Goal: Transaction & Acquisition: Purchase product/service

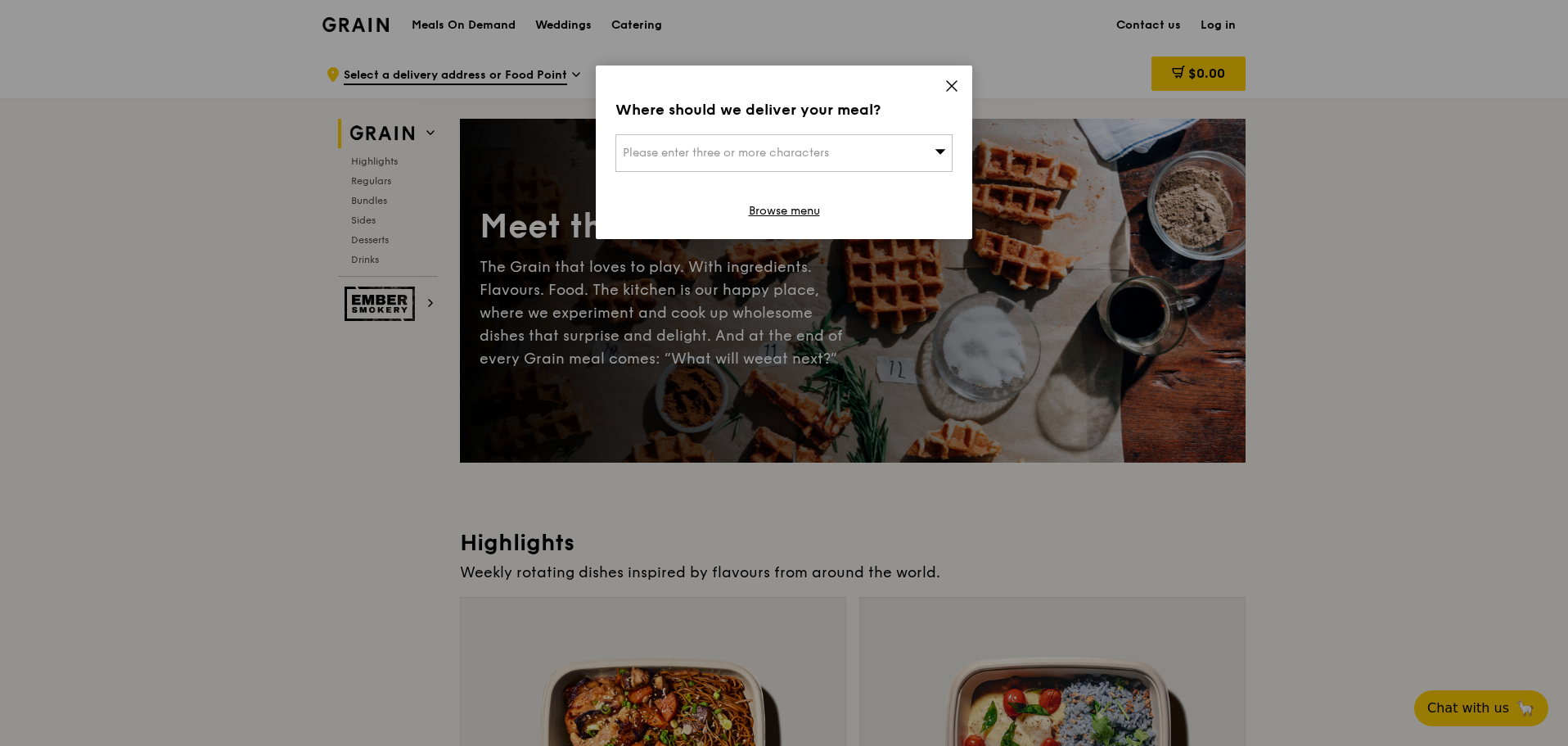
click at [952, 80] on icon at bounding box center [952, 86] width 15 height 15
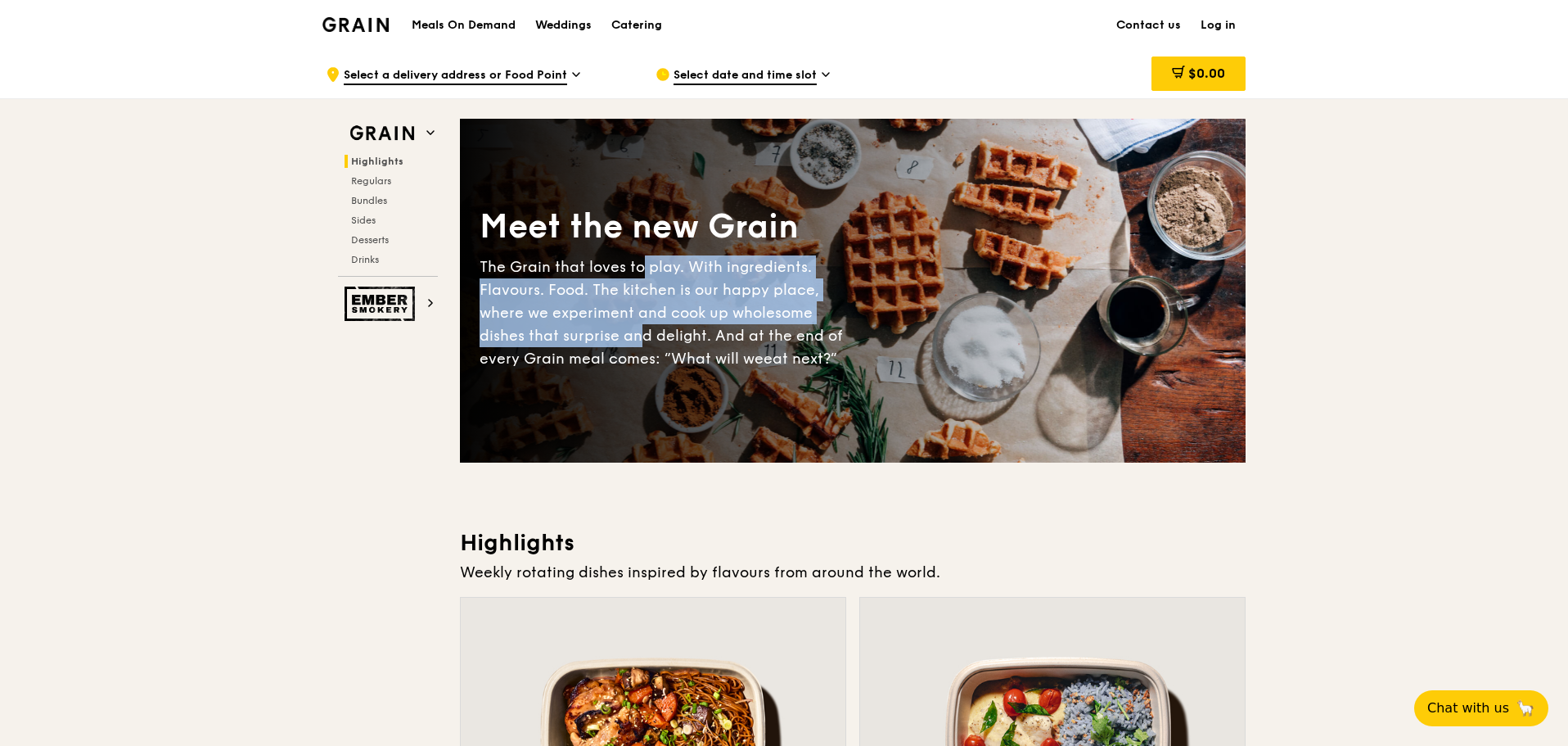
drag, startPoint x: 639, startPoint y: 258, endPoint x: 638, endPoint y: 344, distance: 86.0
click at [638, 344] on div "The Grain that loves to play. With ingredients. Flavours. Food. The kitchen is …" at bounding box center [666, 313] width 374 height 114
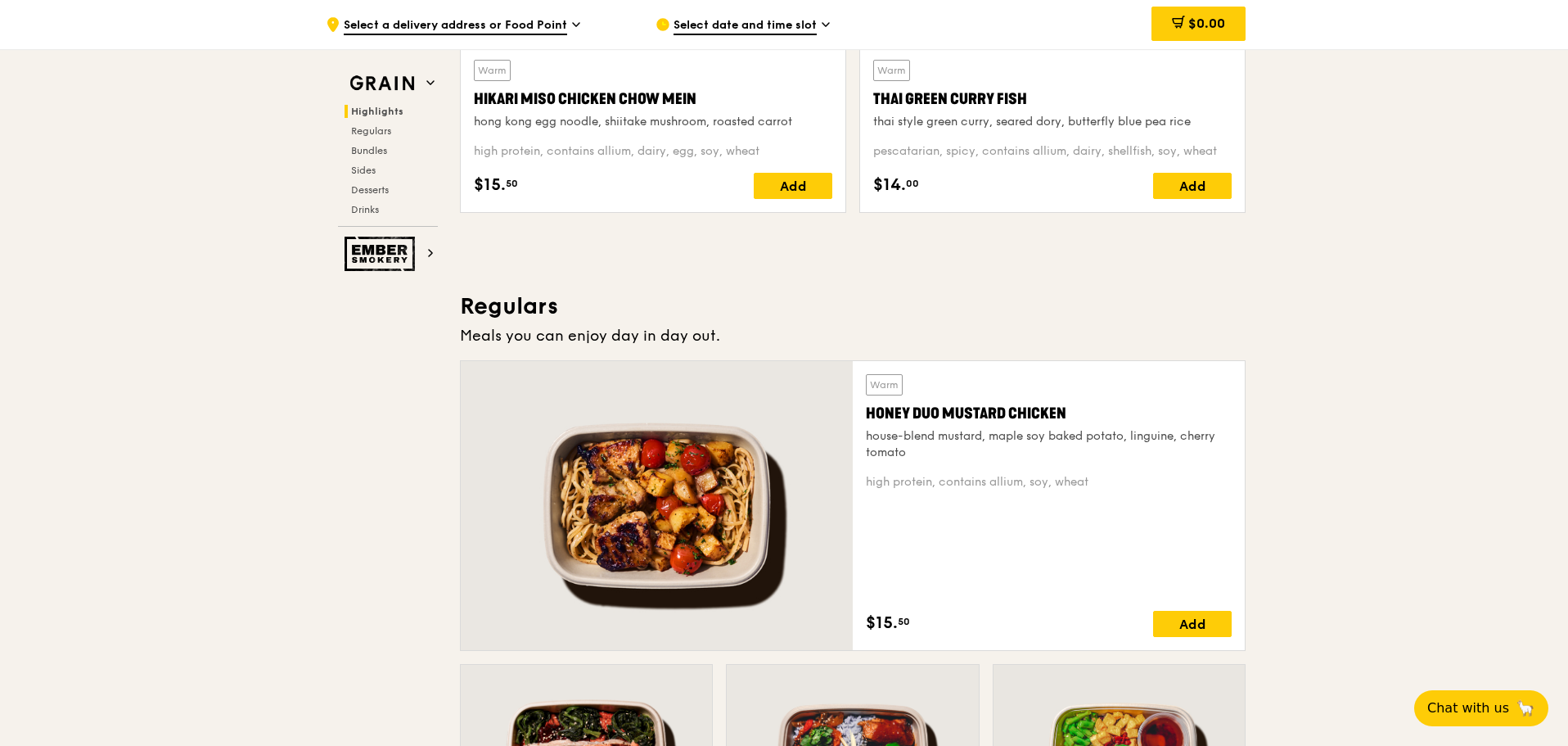
scroll to position [818, 0]
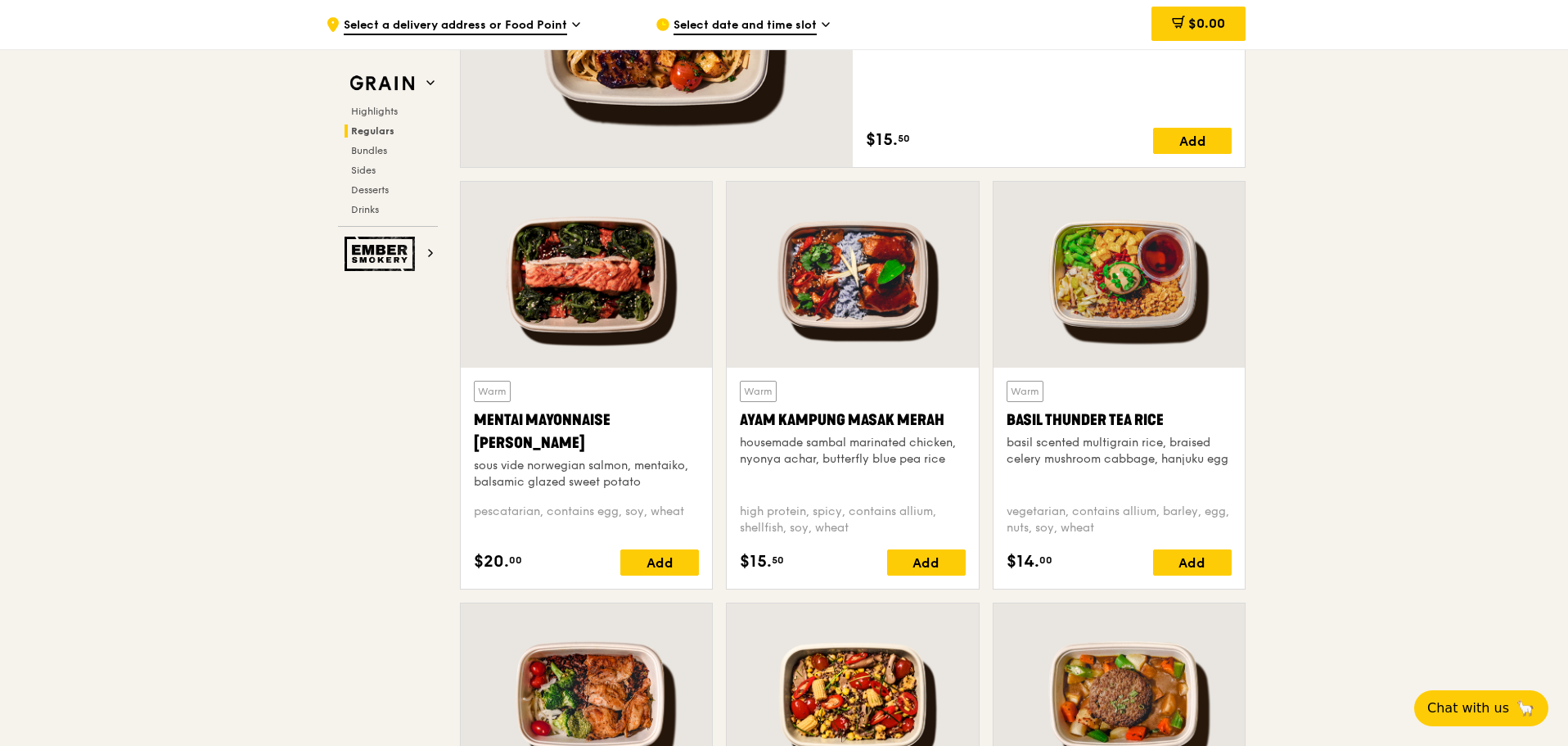
scroll to position [1309, 0]
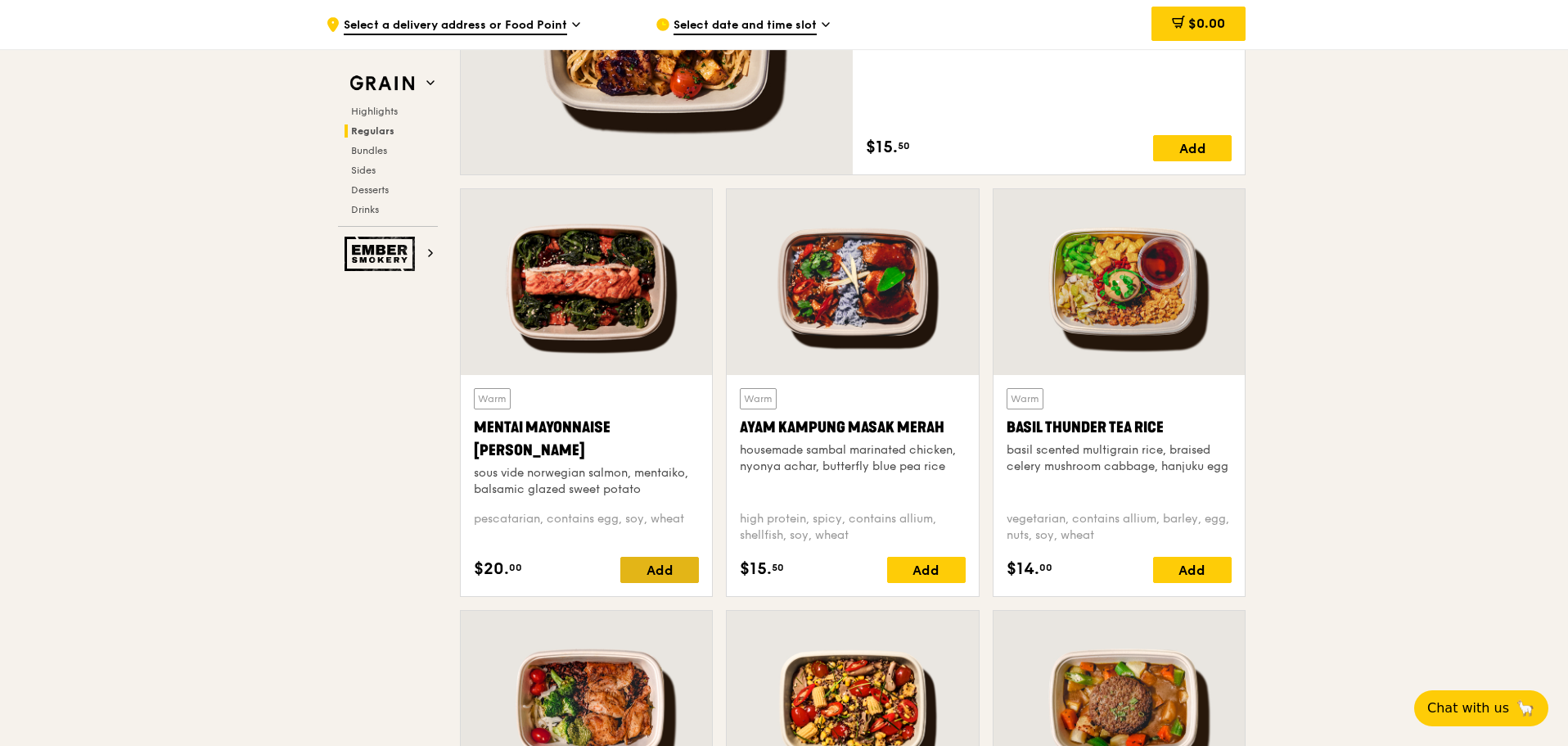
click at [669, 572] on div "Add" at bounding box center [660, 570] width 79 height 26
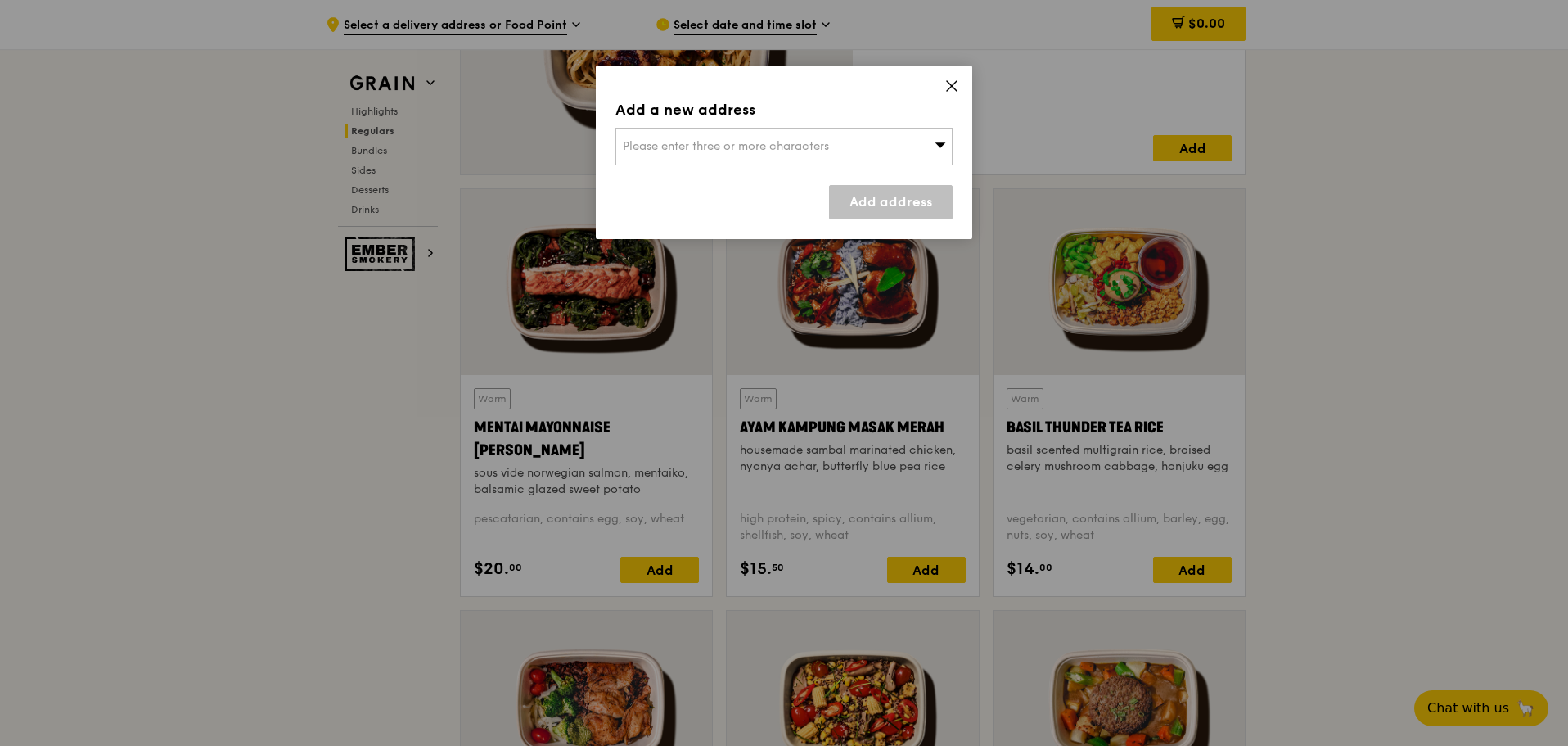
click at [827, 138] on div "Please enter three or more characters" at bounding box center [784, 146] width 337 height 37
click at [857, 117] on div "Add a new address" at bounding box center [784, 110] width 337 height 22
click at [957, 84] on icon at bounding box center [952, 86] width 15 height 15
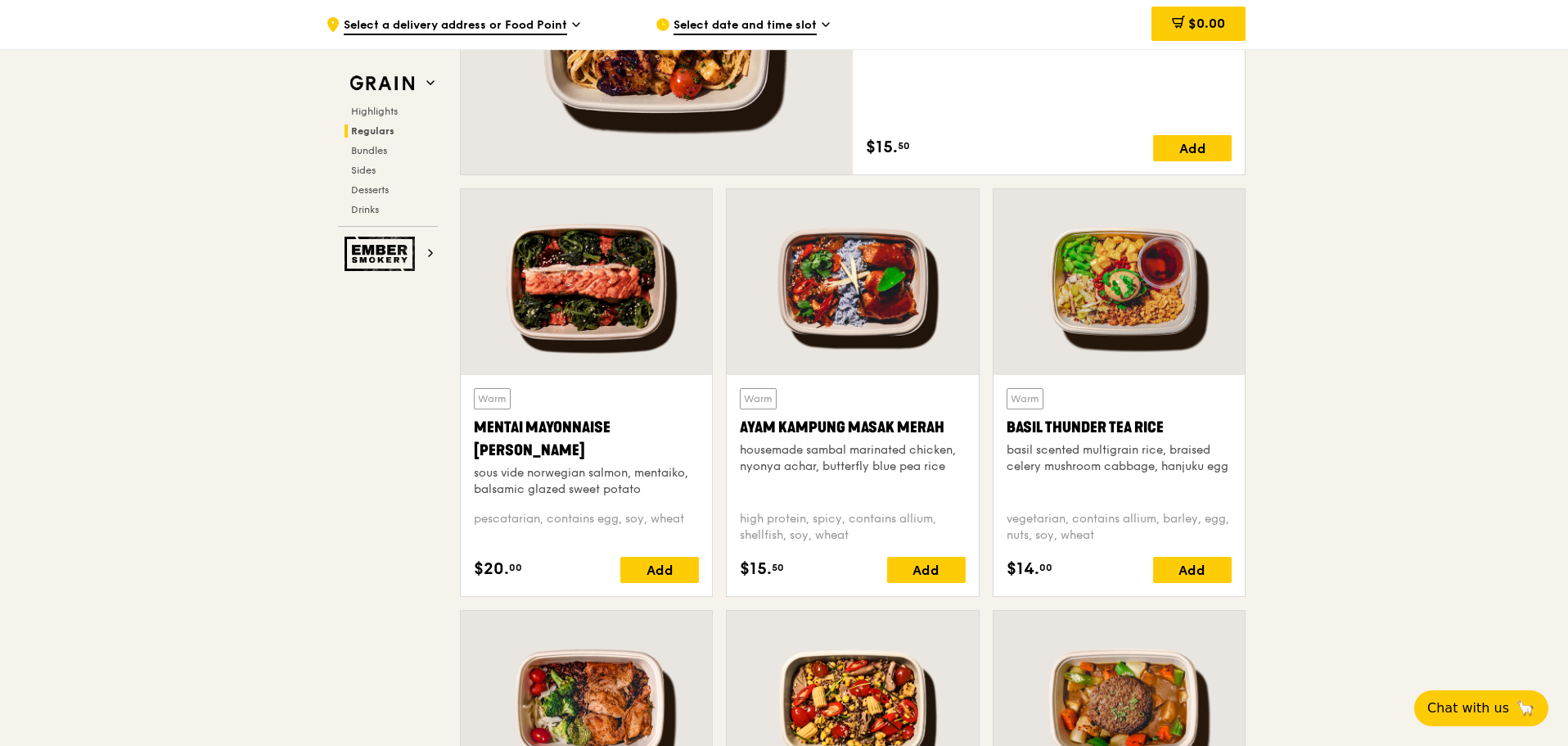
click at [570, 450] on div "Mentai Mayonnaise [PERSON_NAME]" at bounding box center [586, 438] width 225 height 46
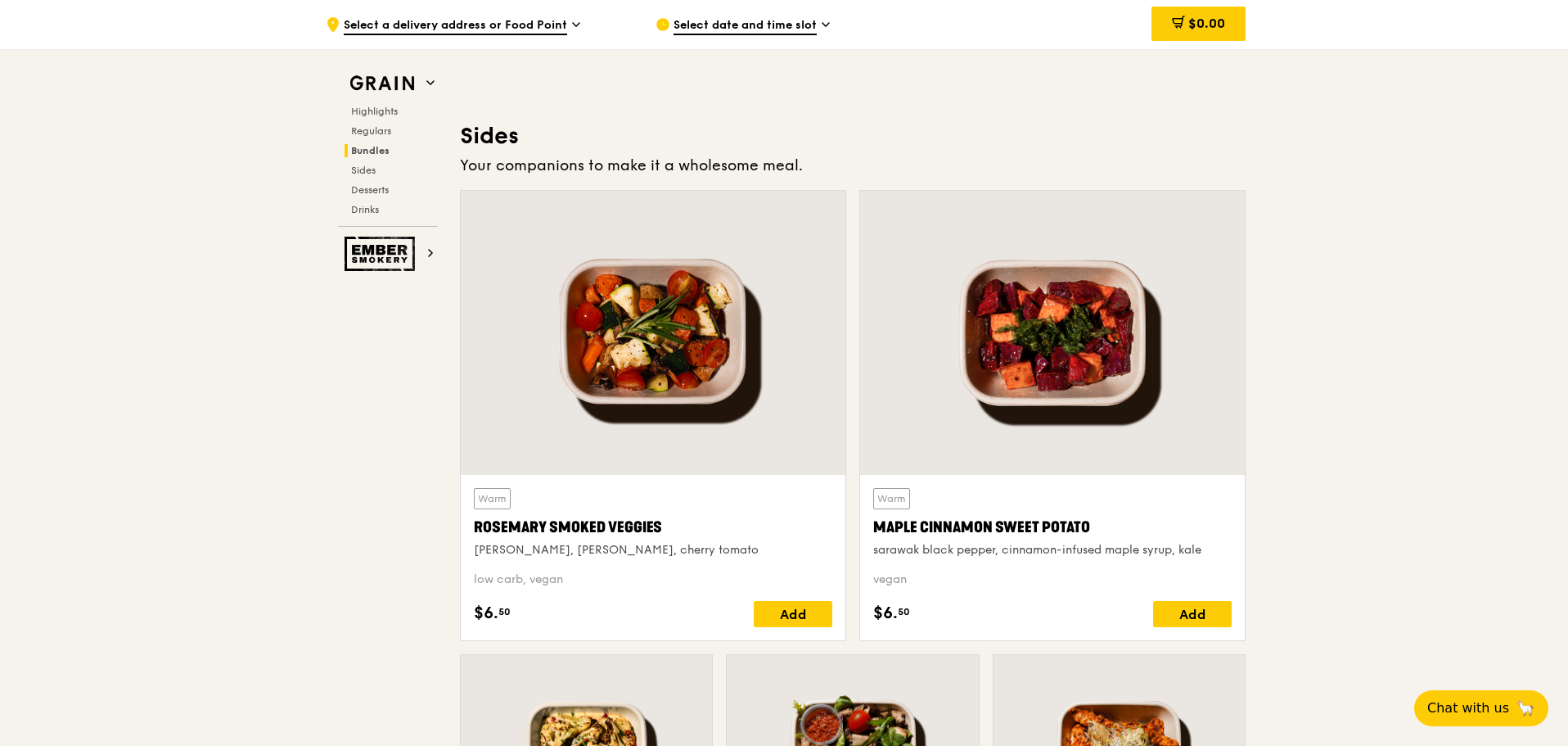
scroll to position [3527, 0]
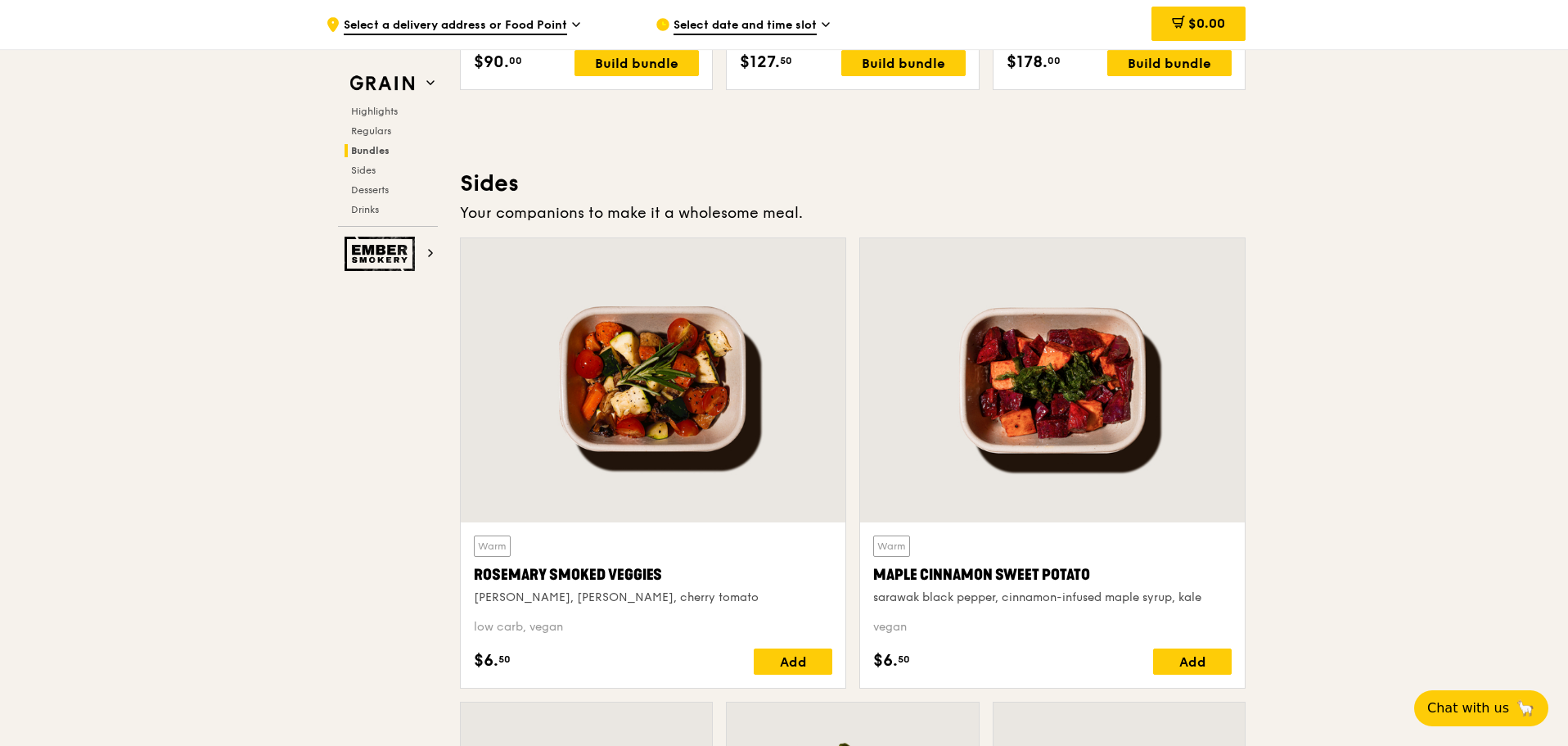
click at [1009, 433] on div at bounding box center [1052, 379] width 385 height 284
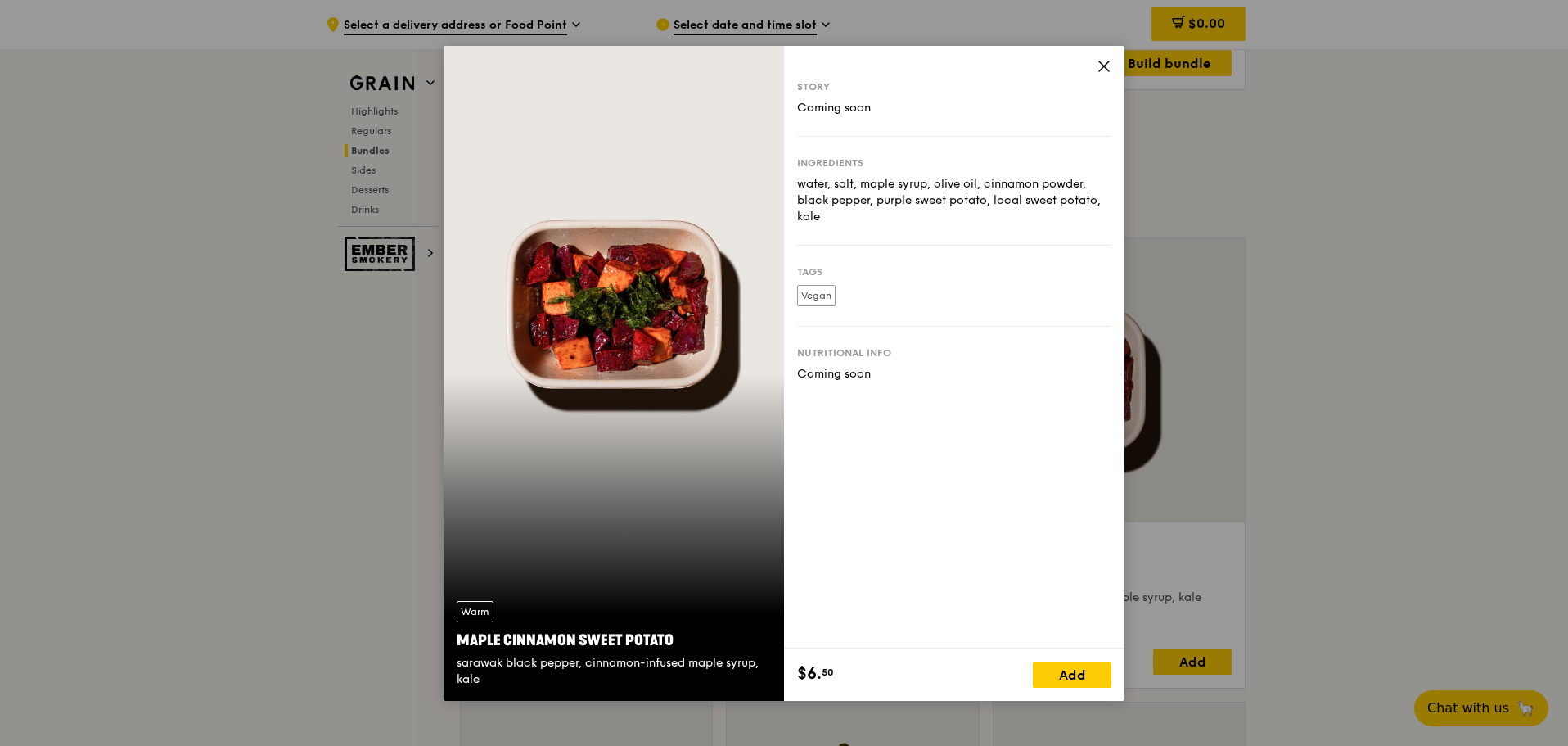
drag, startPoint x: 877, startPoint y: 201, endPoint x: 1052, endPoint y: 201, distance: 175.0
click at [1052, 201] on div "water, salt, maple syrup, olive oil, cinnamon powder, black pepper, purple swee…" at bounding box center [955, 200] width 315 height 49
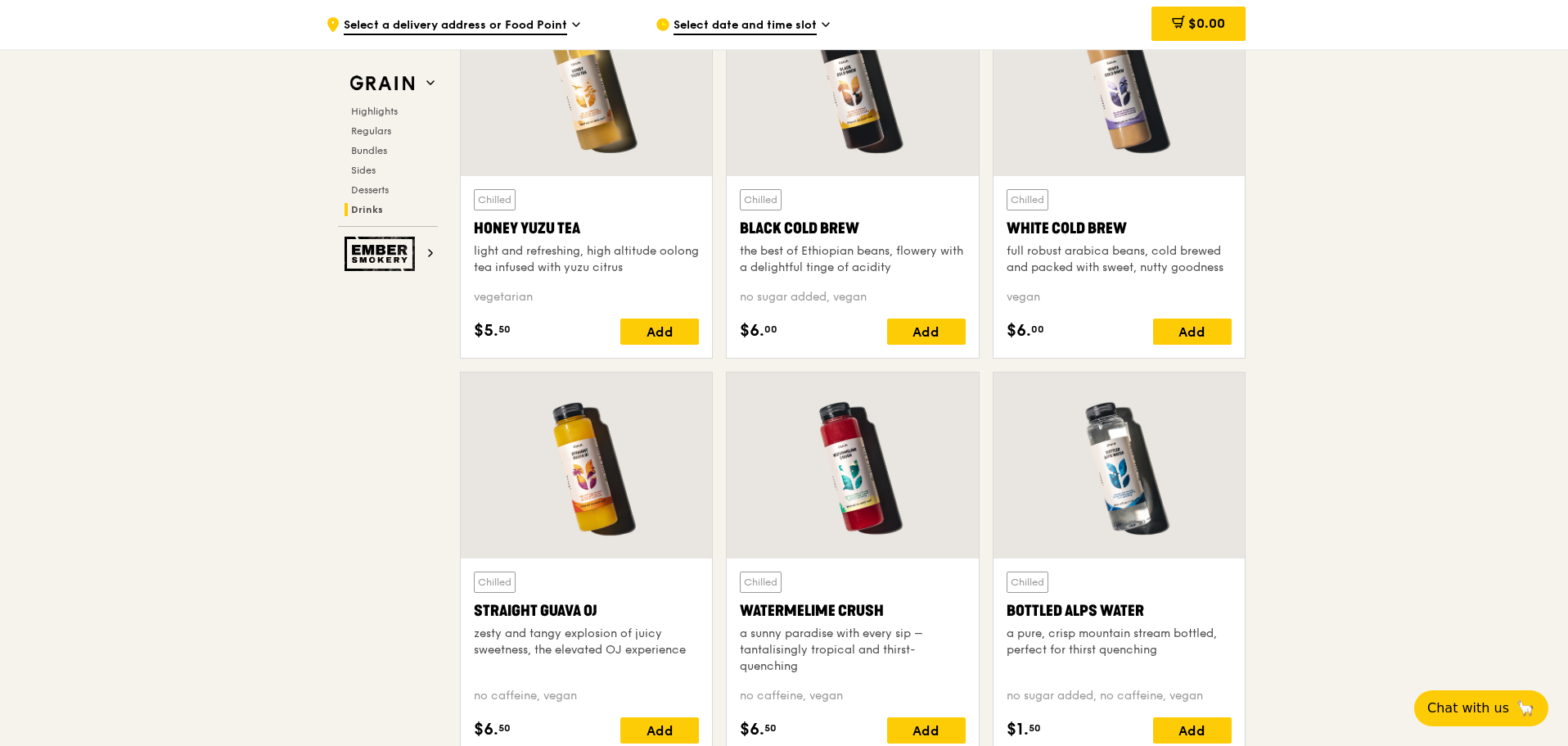
scroll to position [6145, 0]
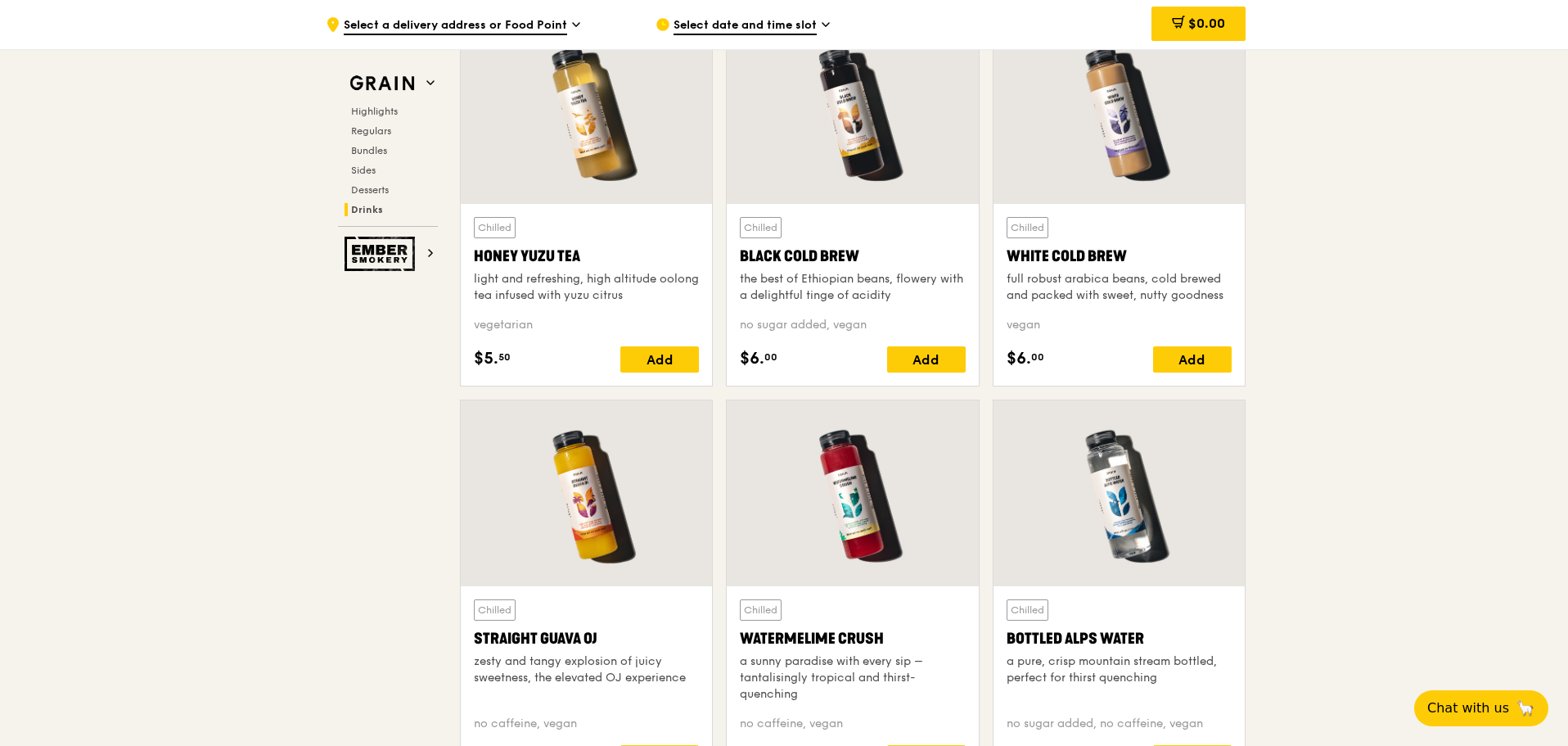
click at [472, 496] on div at bounding box center [586, 493] width 251 height 185
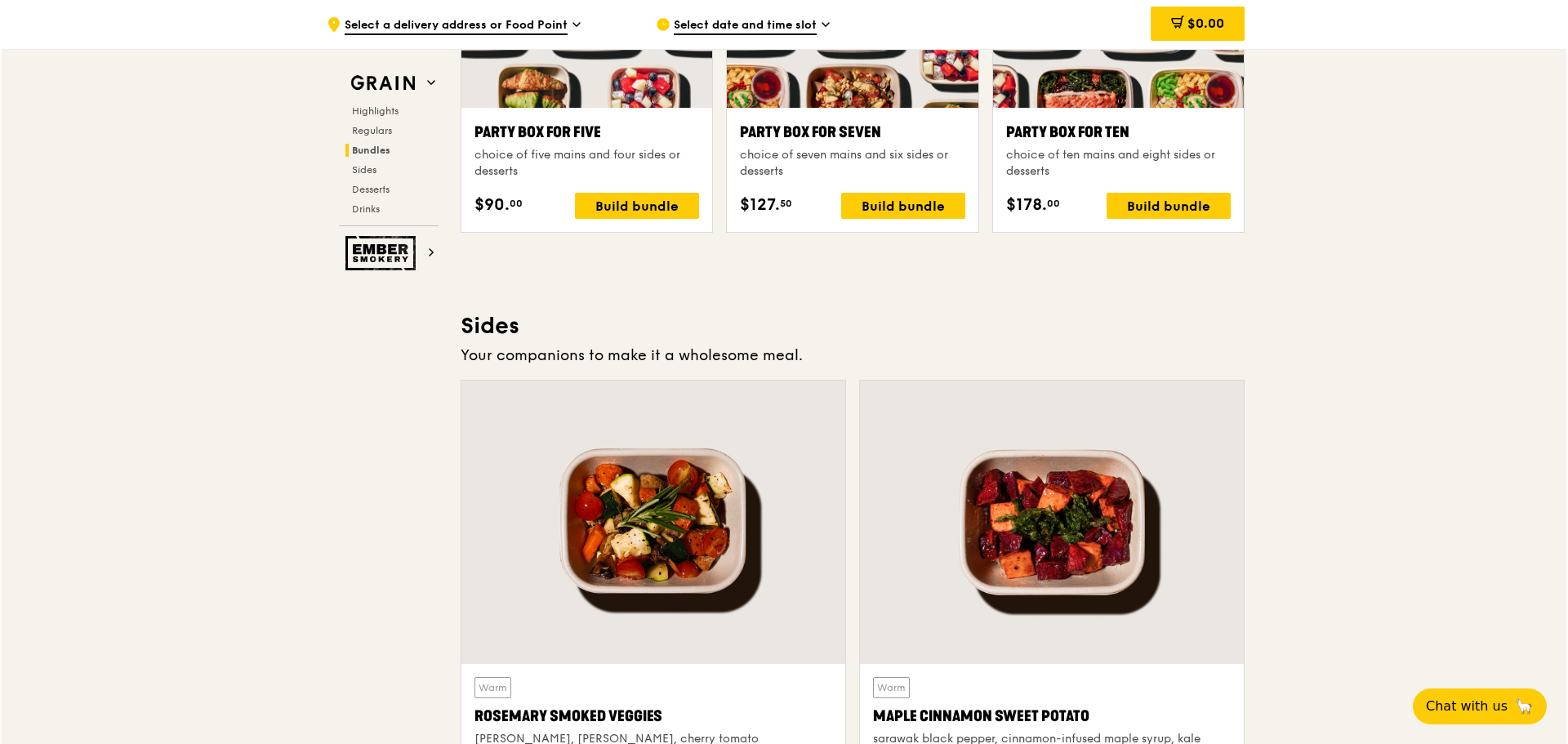
scroll to position [3109, 0]
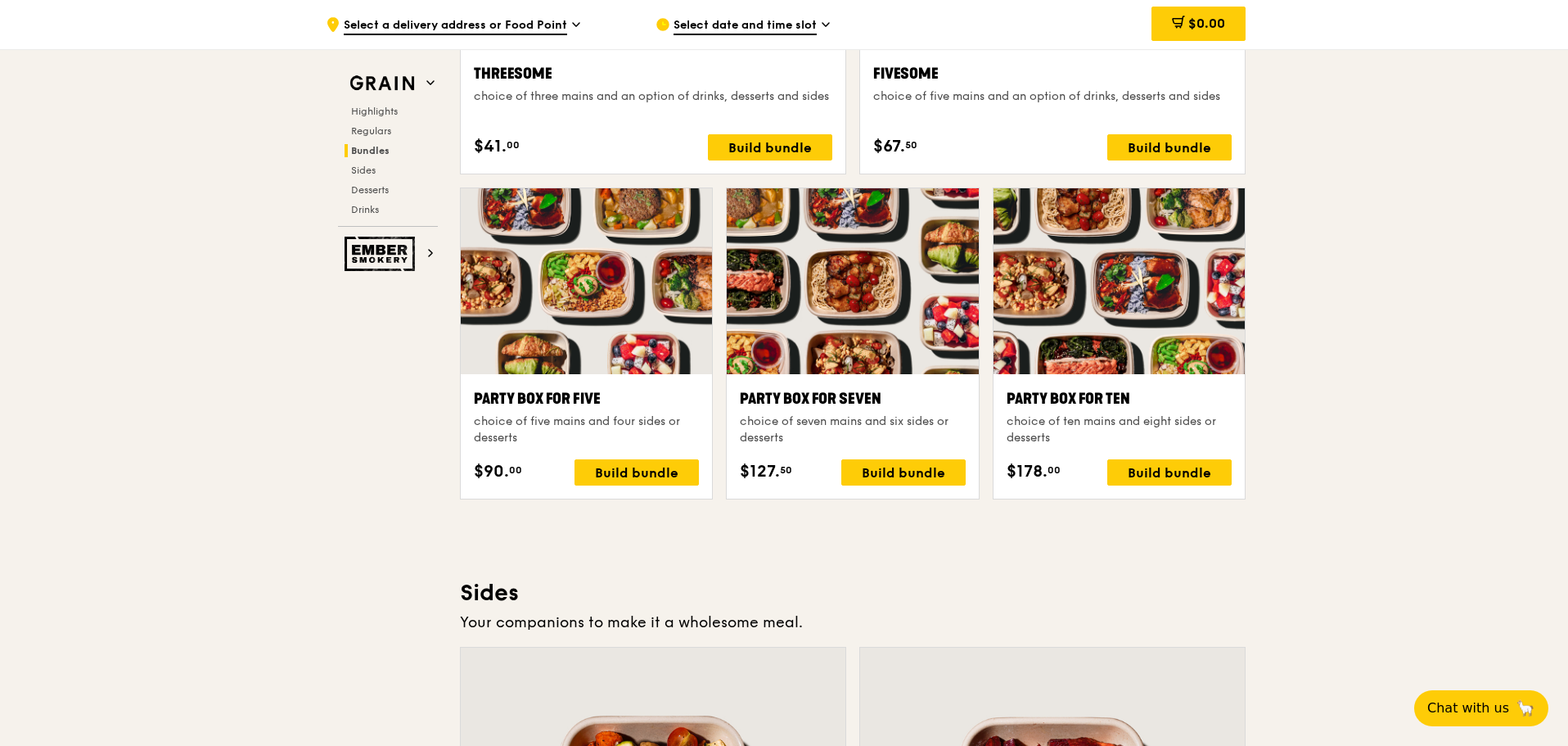
click at [1061, 403] on div "Party Box for Ten" at bounding box center [1119, 399] width 225 height 22
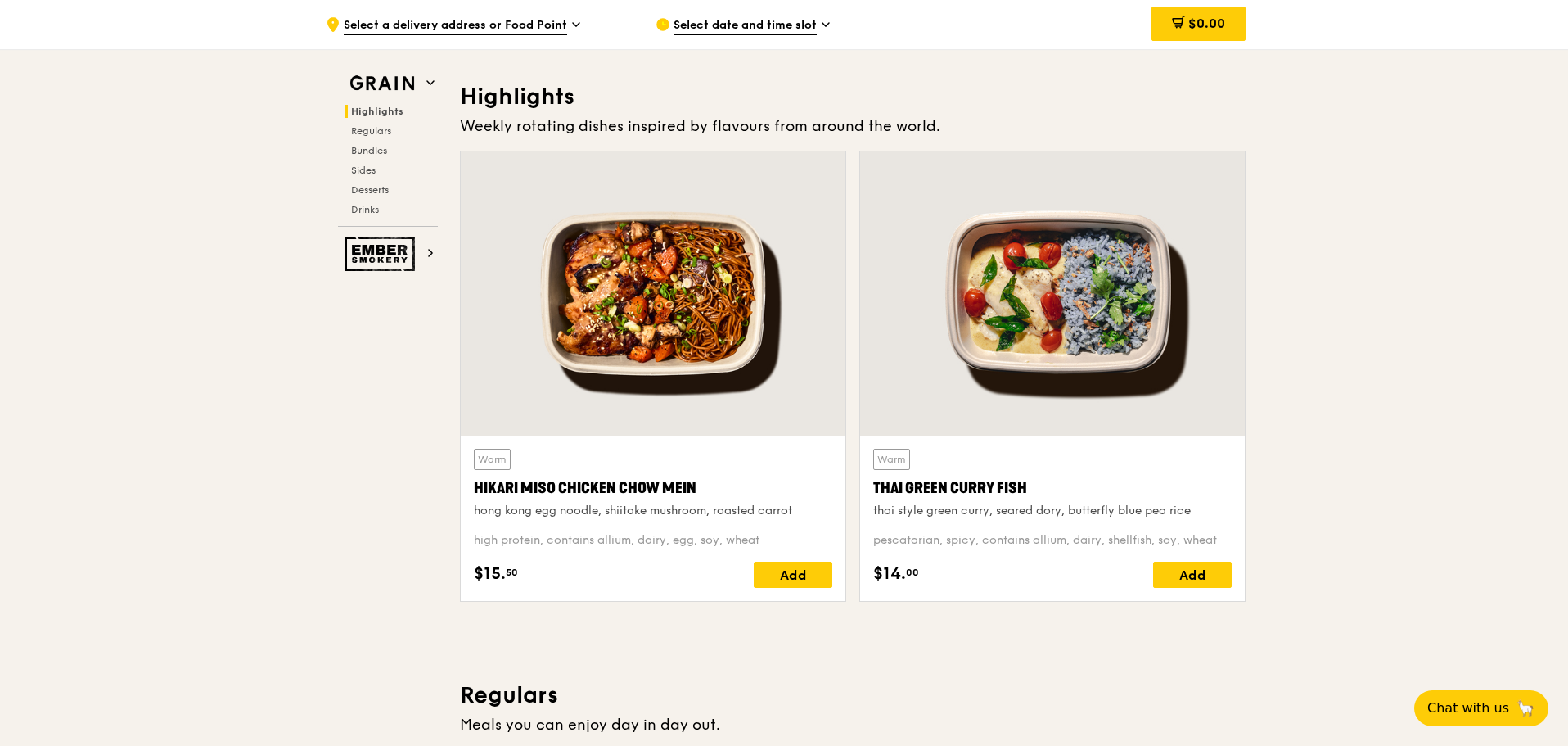
scroll to position [417, 0]
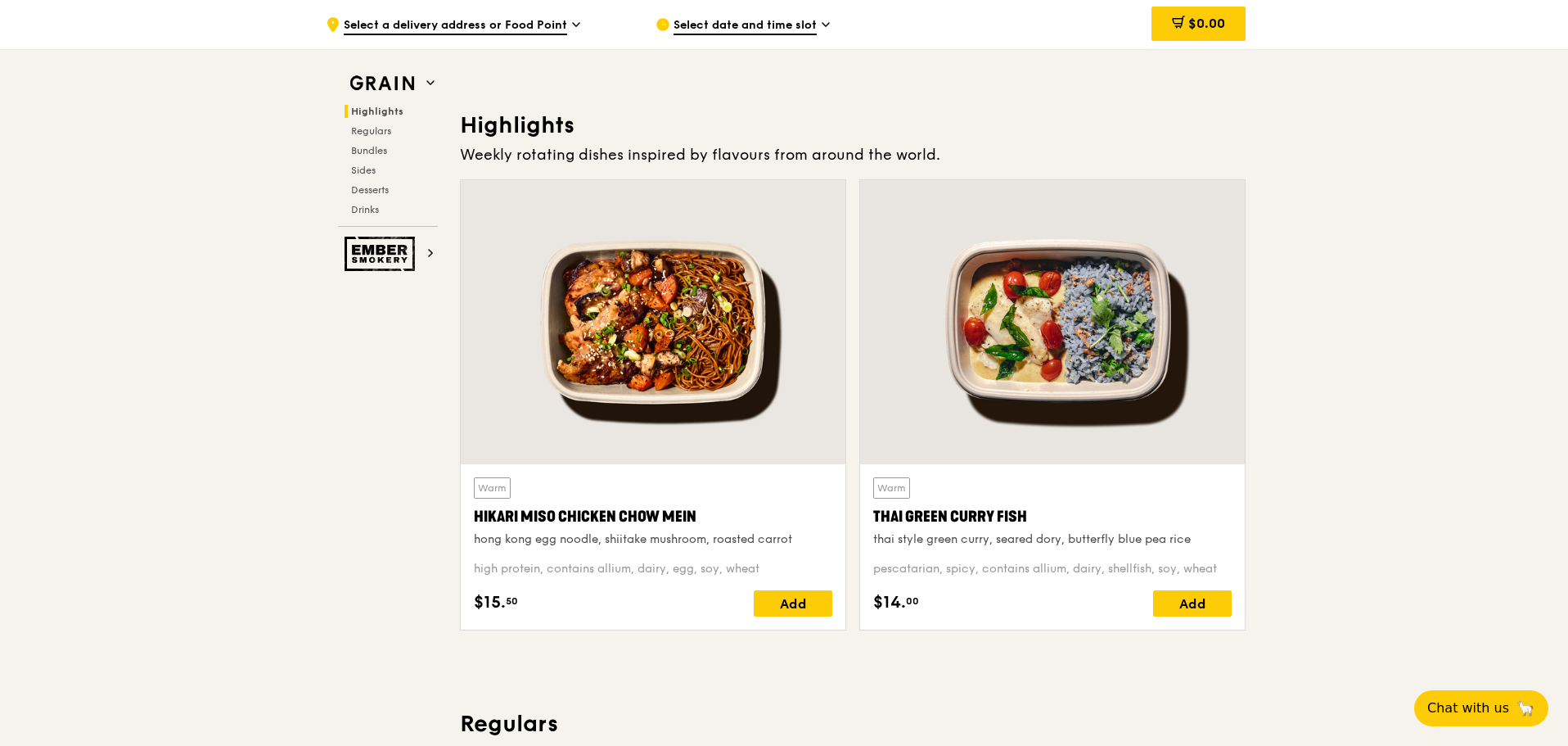
drag, startPoint x: 471, startPoint y: 518, endPoint x: 695, endPoint y: 515, distance: 224.0
click at [695, 515] on div "Warm Hikari Miso Chicken Chow Mein hong kong egg noodle, shiitake mushroom, roa…" at bounding box center [652, 547] width 385 height 166
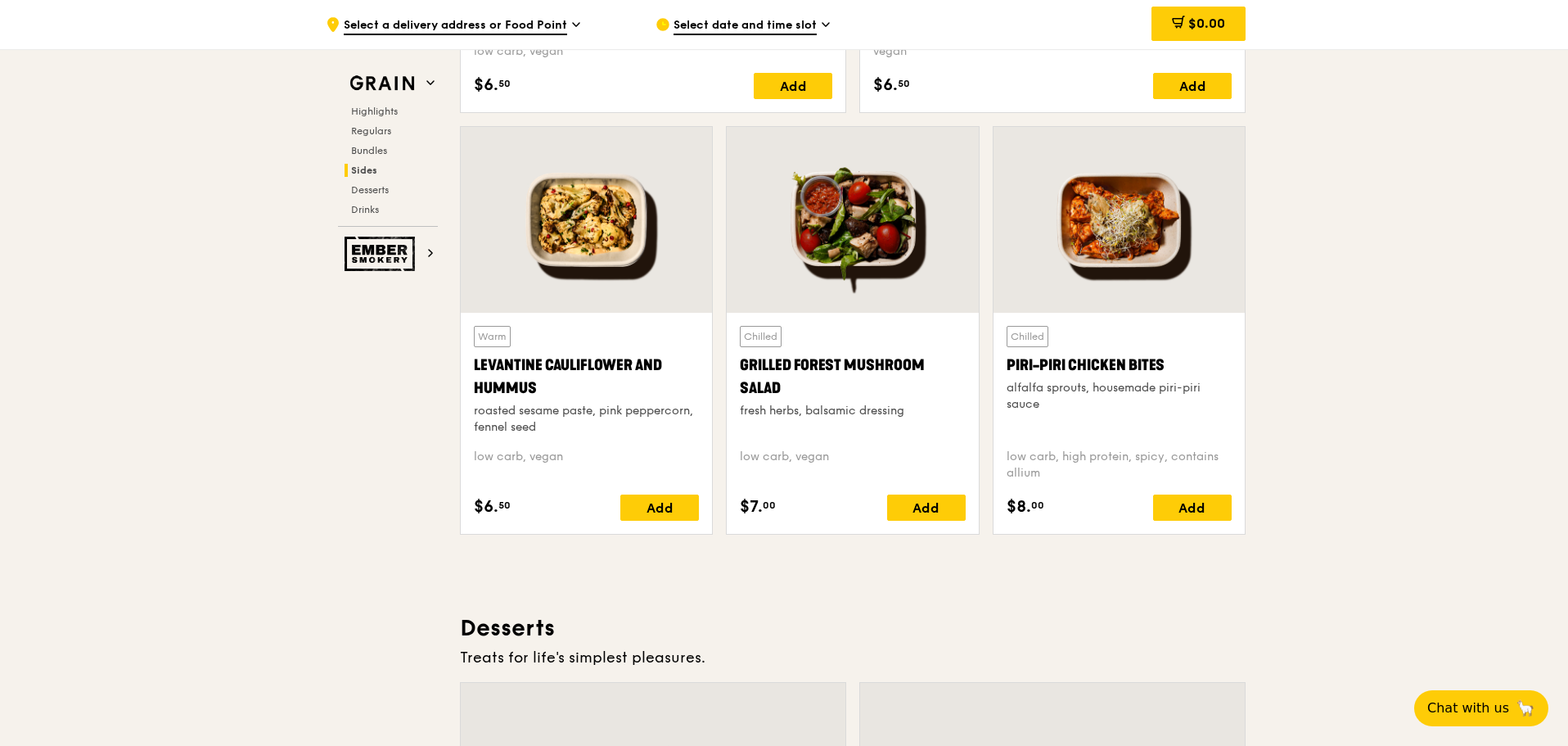
scroll to position [3854, 0]
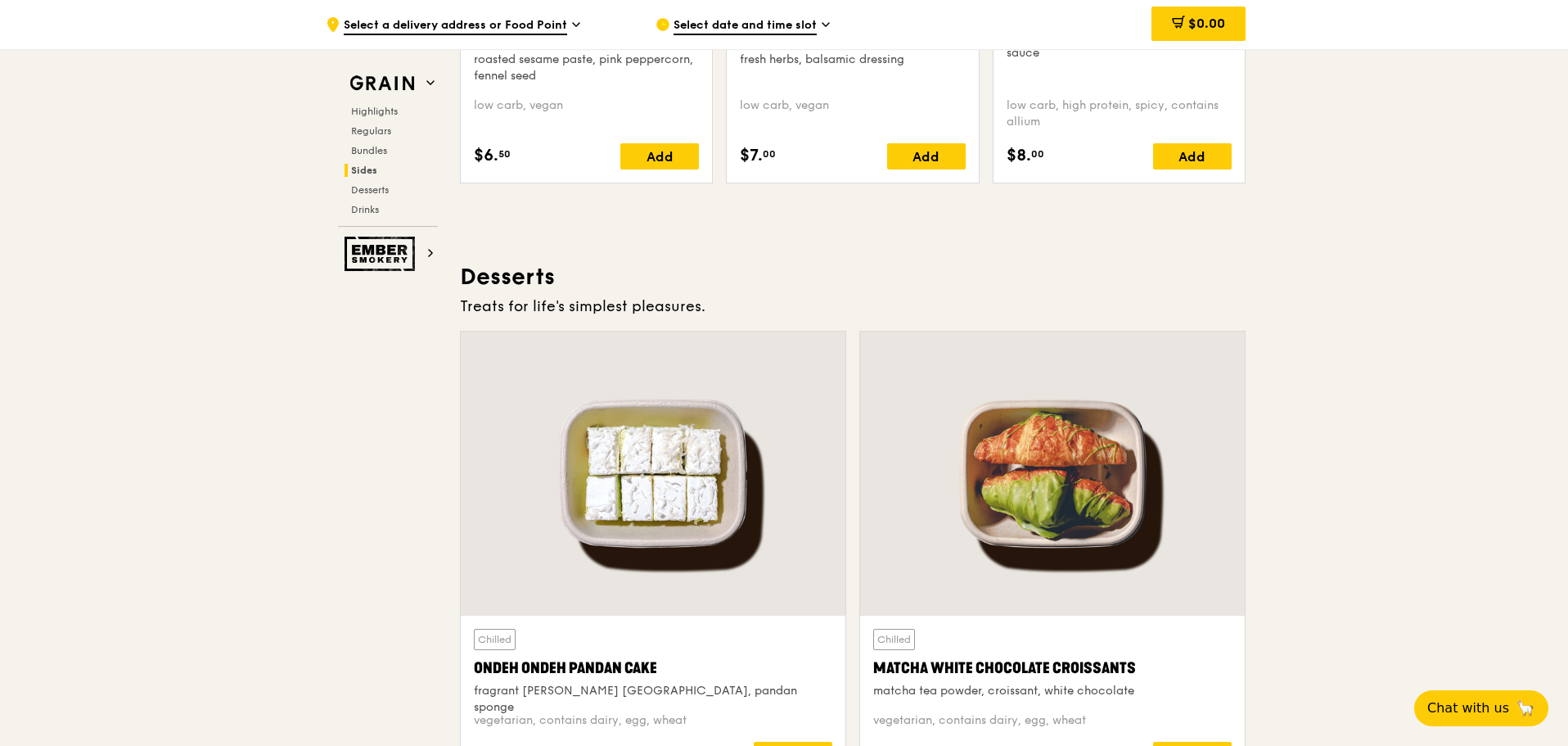
scroll to position [4509, 0]
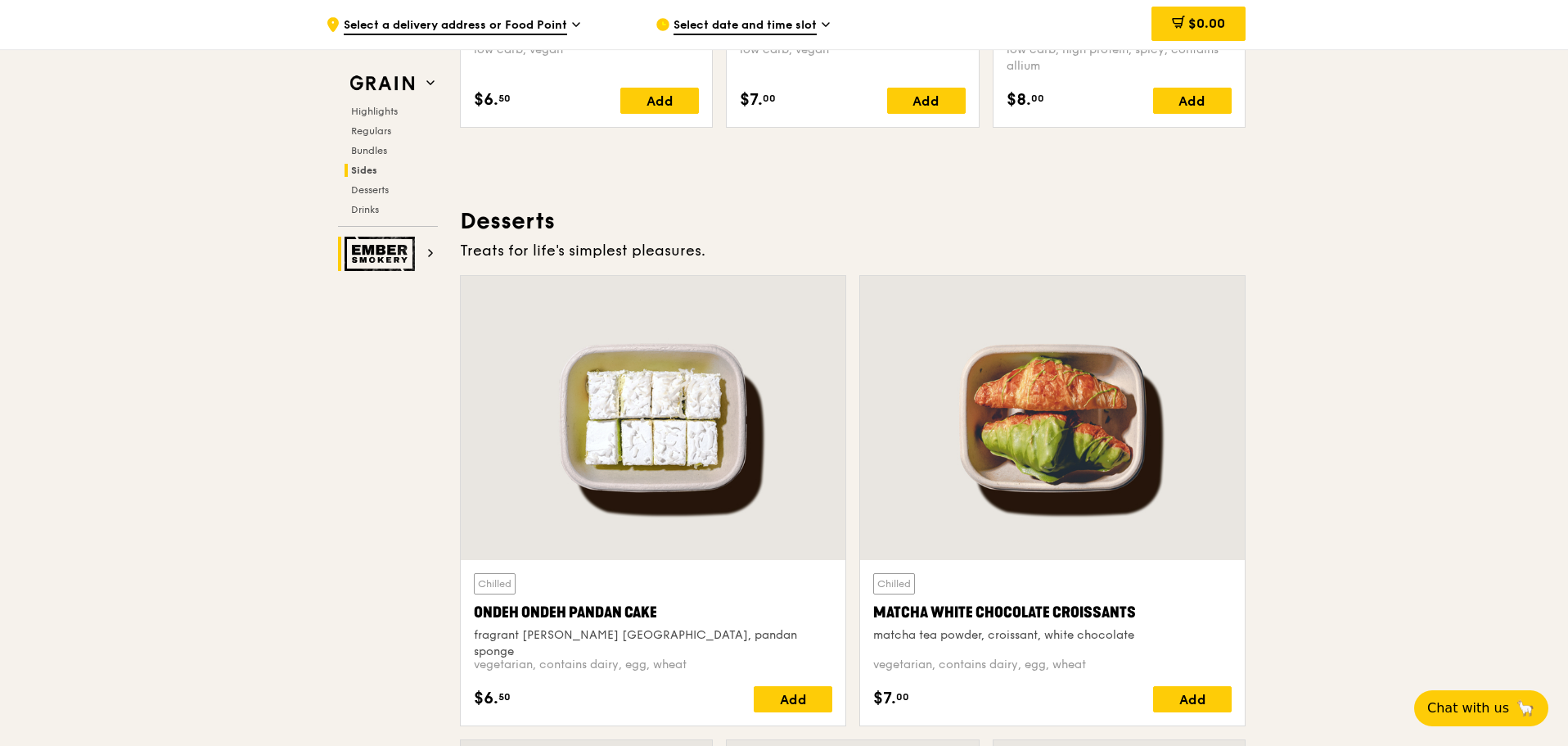
click at [406, 254] on img at bounding box center [382, 254] width 75 height 35
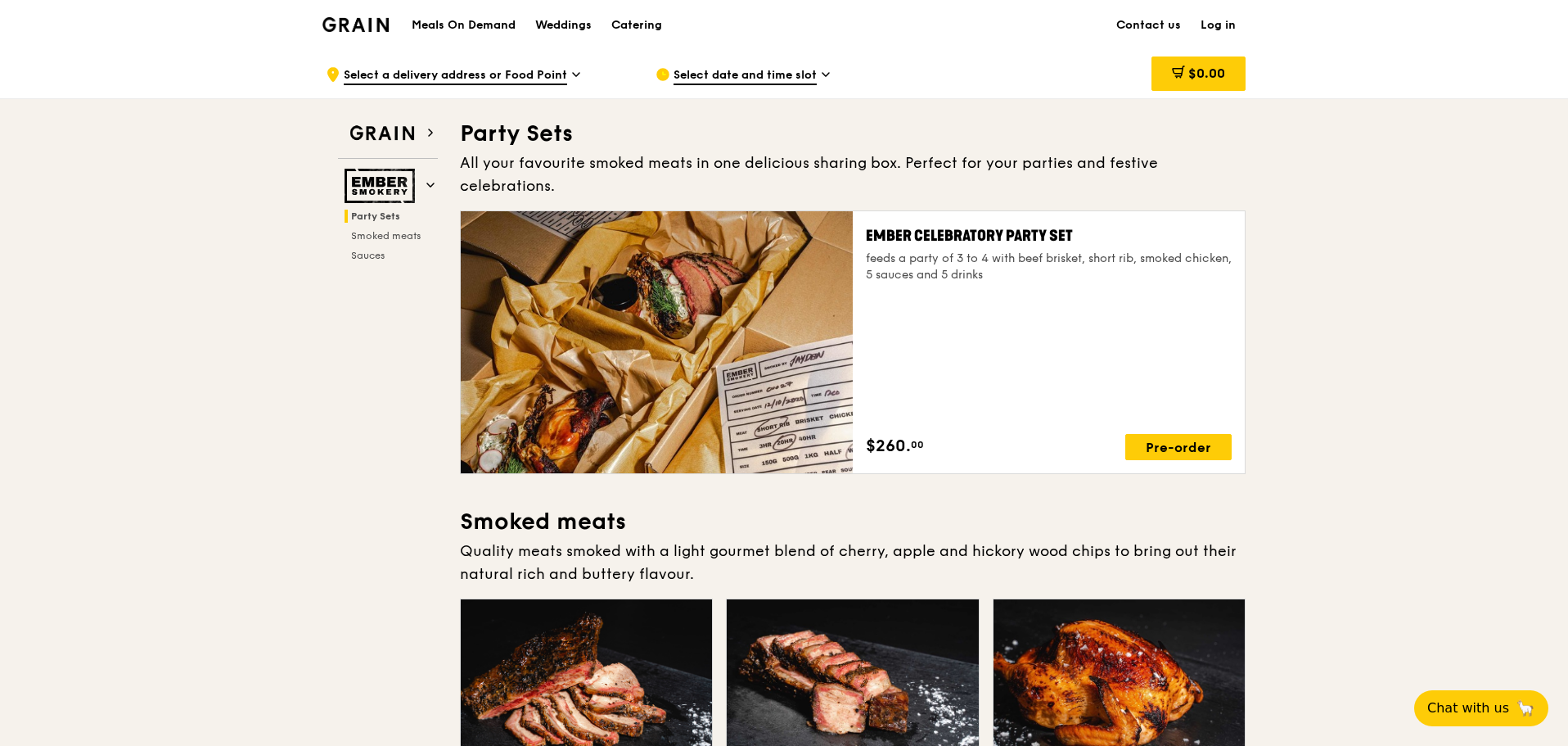
click at [451, 18] on h1 "Meals On Demand" at bounding box center [463, 24] width 104 height 16
click at [459, 22] on h1 "Meals On Demand" at bounding box center [463, 24] width 104 height 16
click at [403, 121] on img at bounding box center [382, 133] width 75 height 29
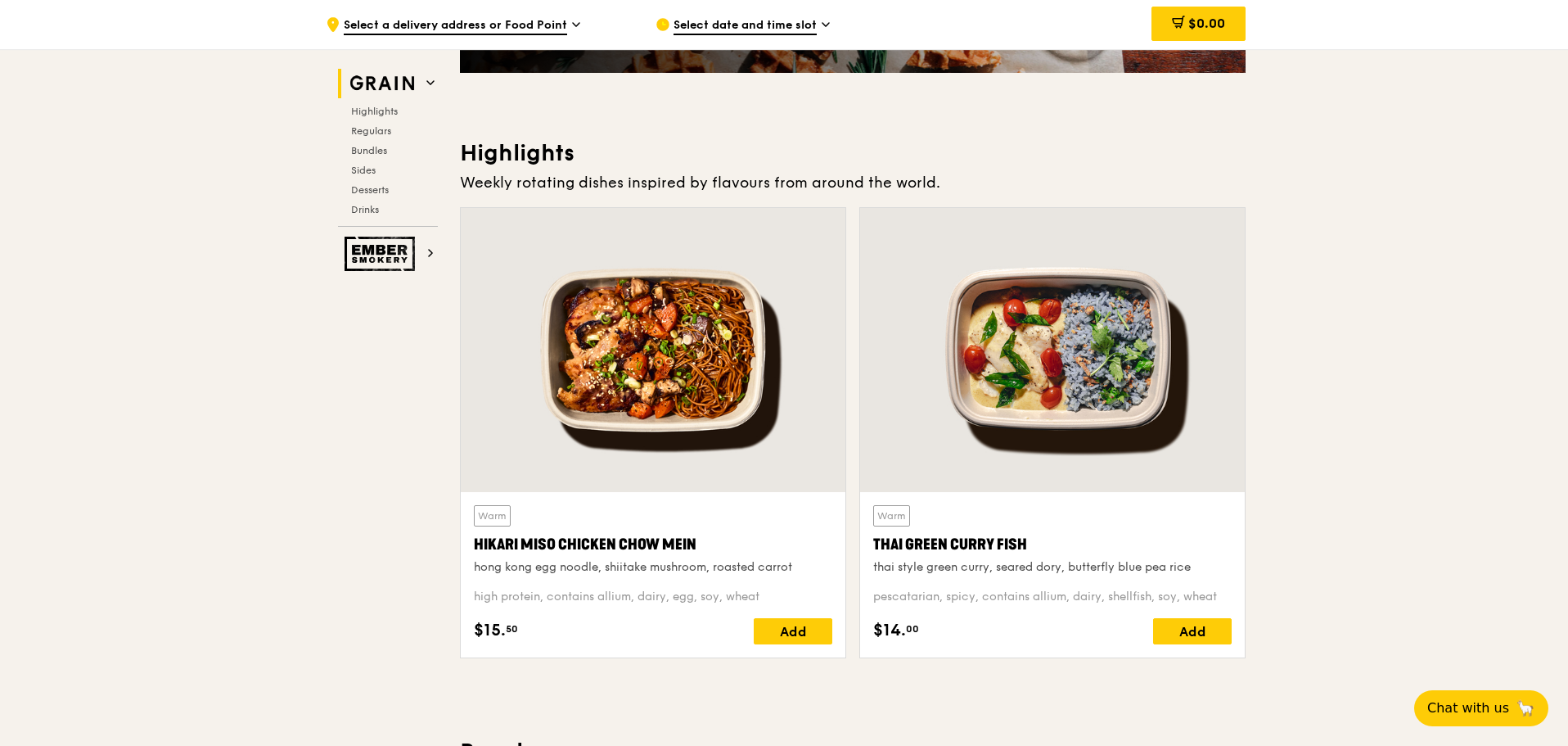
scroll to position [462, 0]
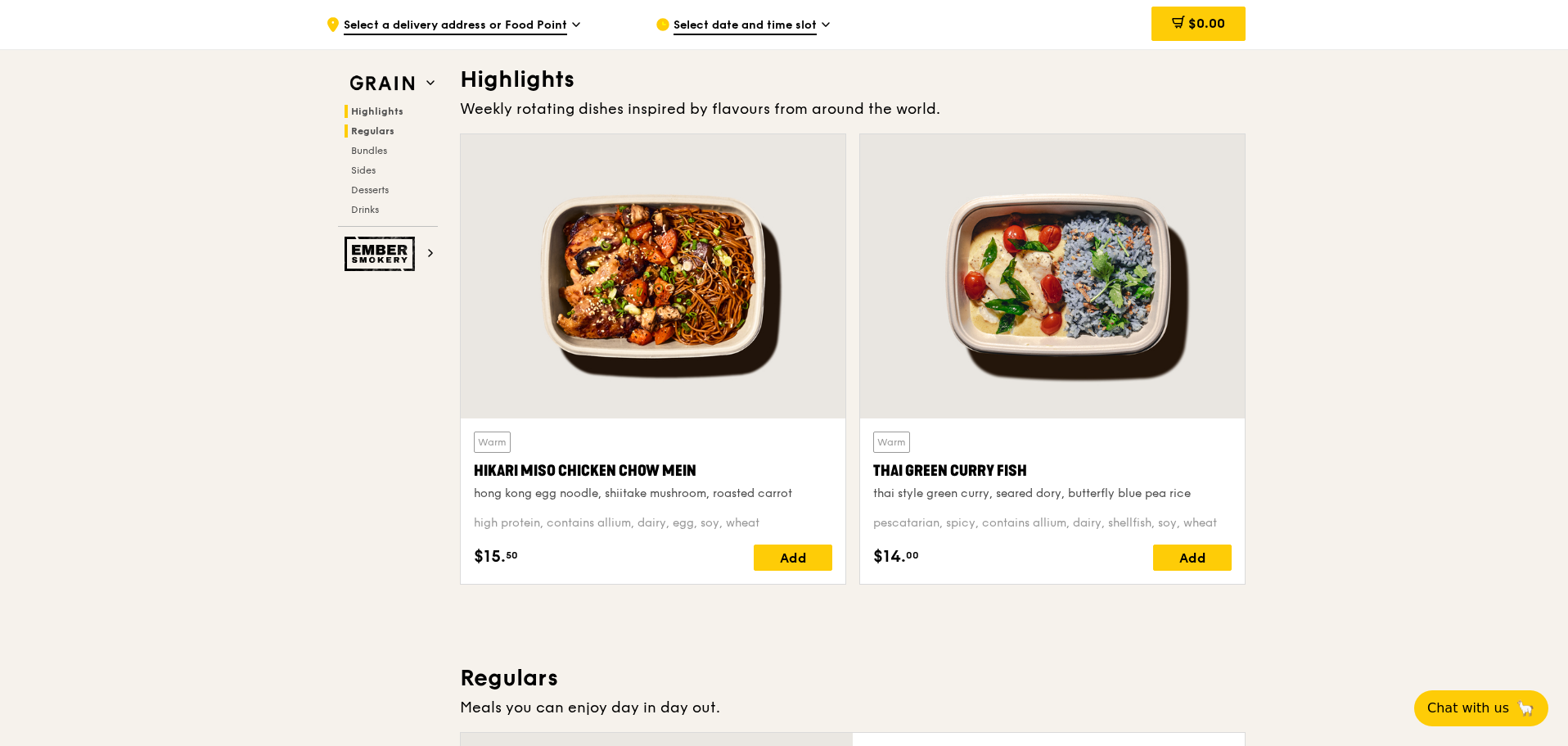
click at [414, 136] on h2 "Regulars" at bounding box center [391, 131] width 94 height 13
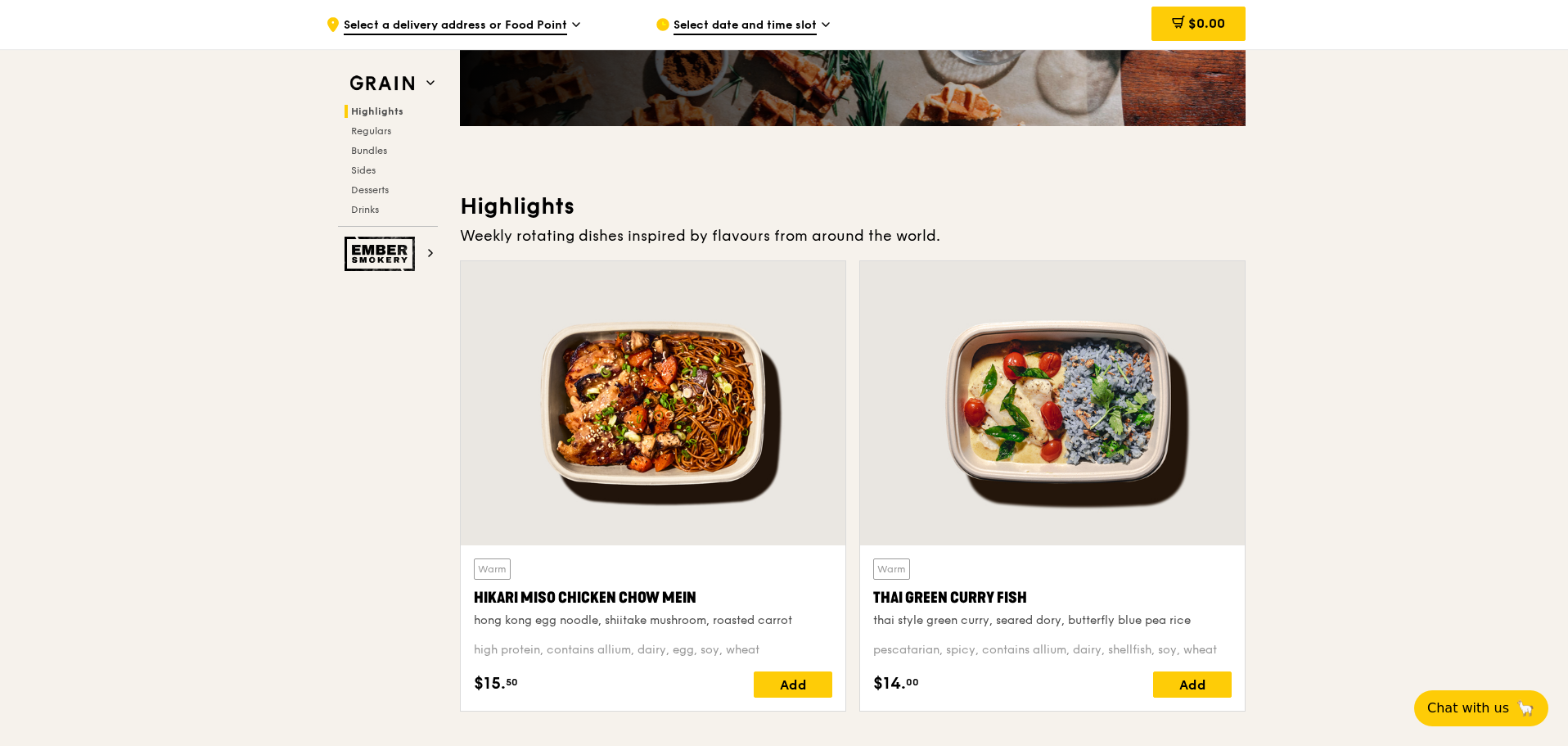
scroll to position [323, 0]
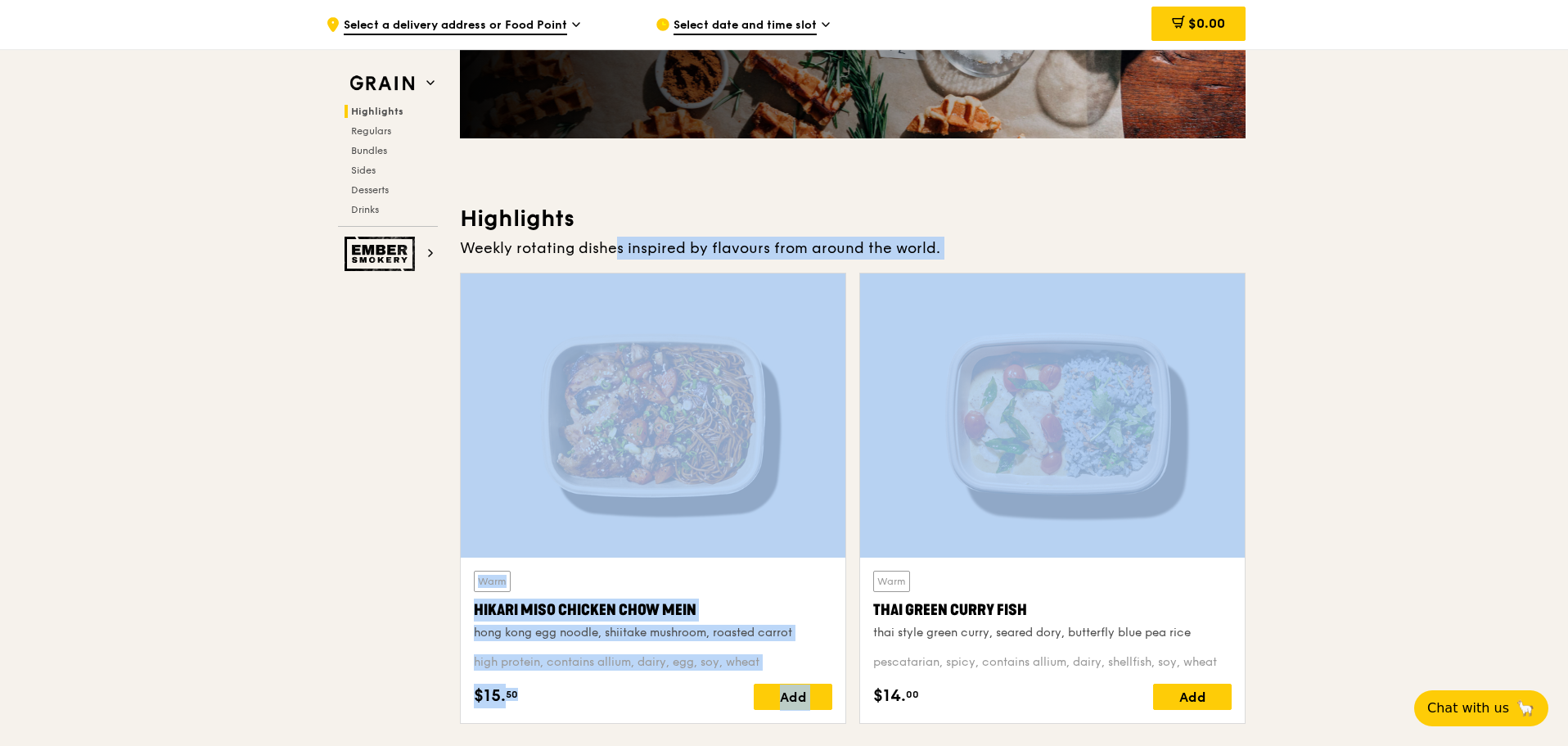
drag, startPoint x: 580, startPoint y: 249, endPoint x: 1035, endPoint y: 264, distance: 455.2
click at [1035, 264] on div "Highlights Weekly rotating dishes inspired by flavours from around the world. W…" at bounding box center [852, 470] width 785 height 533
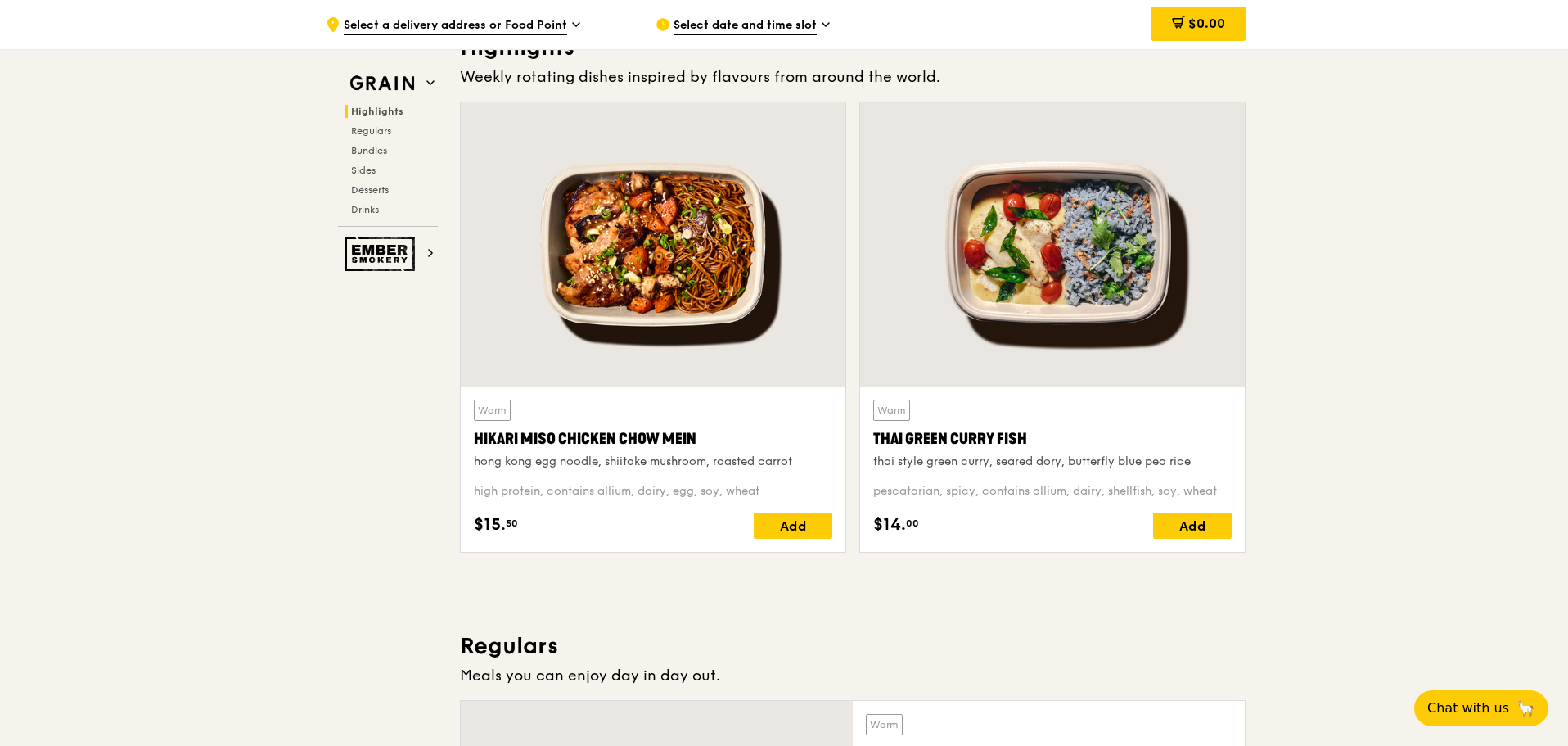
scroll to position [651, 0]
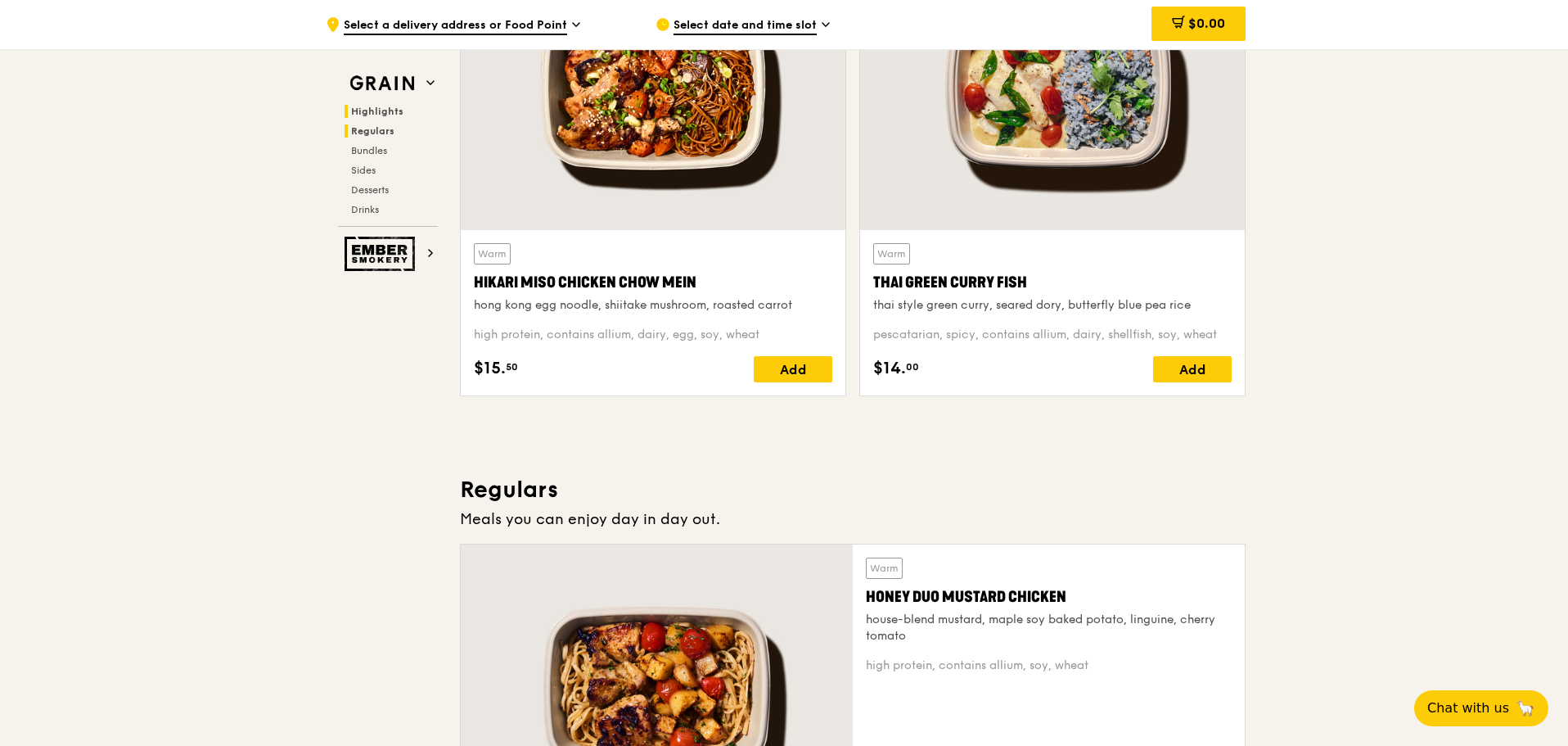
click at [418, 128] on h2 "Regulars" at bounding box center [391, 131] width 94 height 13
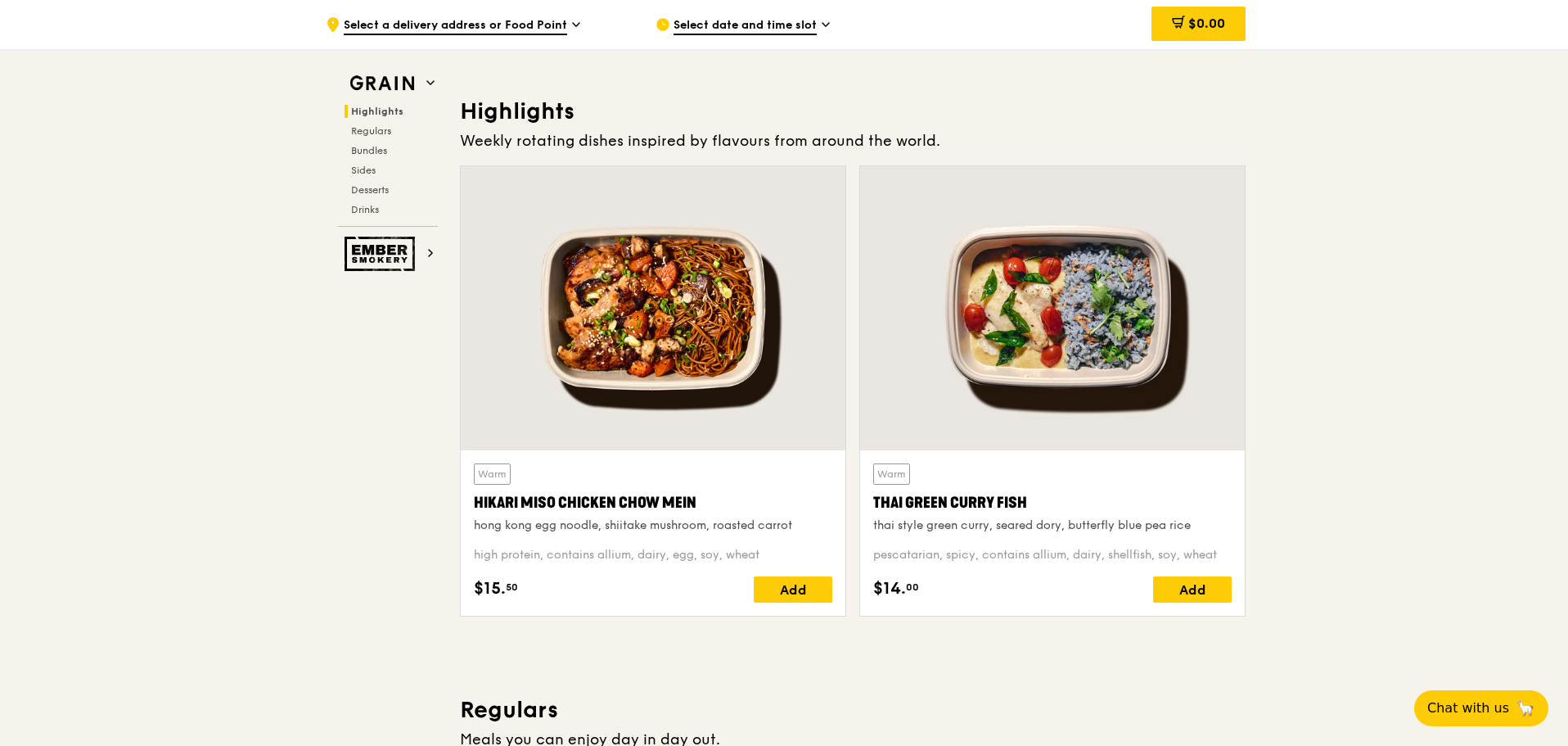
scroll to position [405, 0]
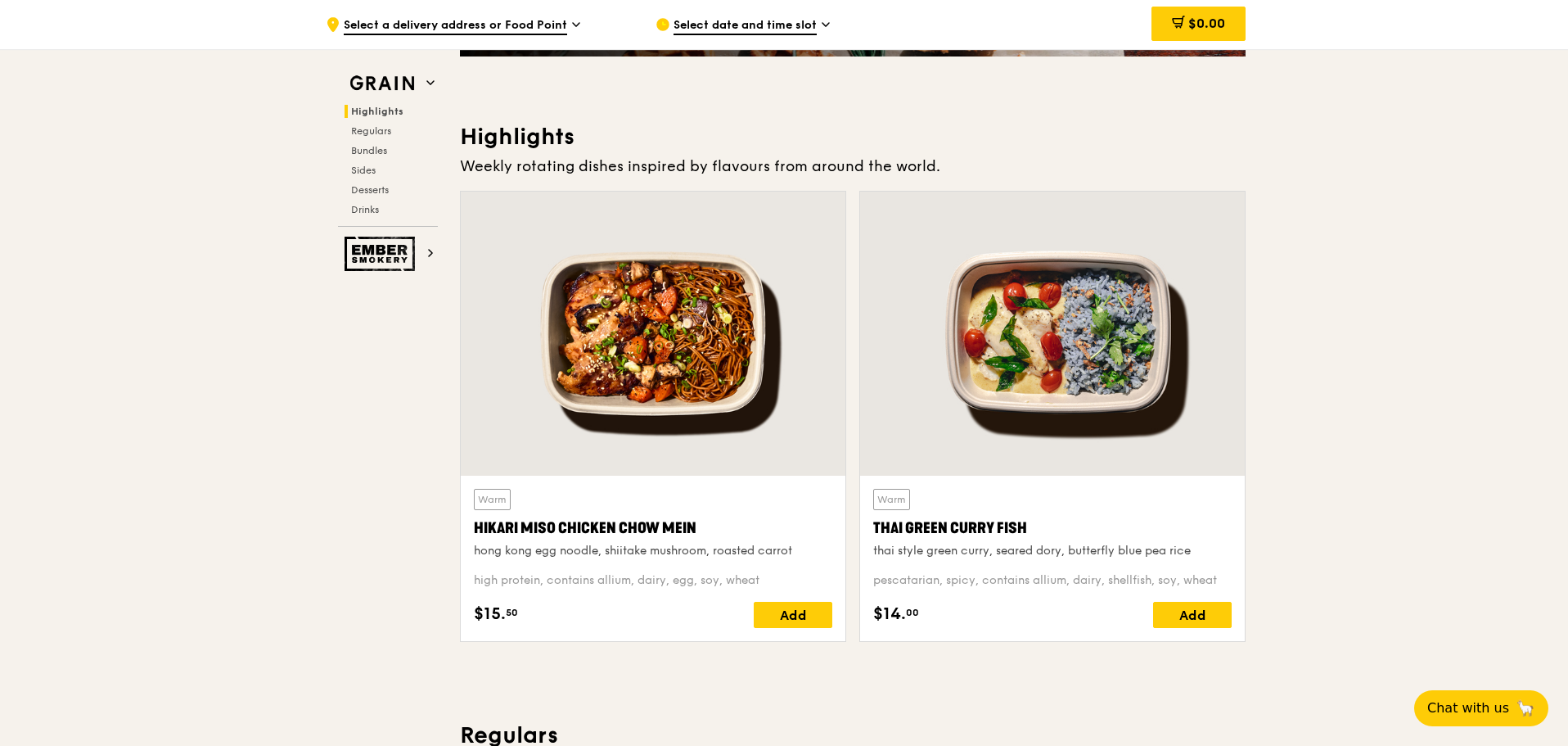
click at [631, 307] on div at bounding box center [652, 333] width 385 height 284
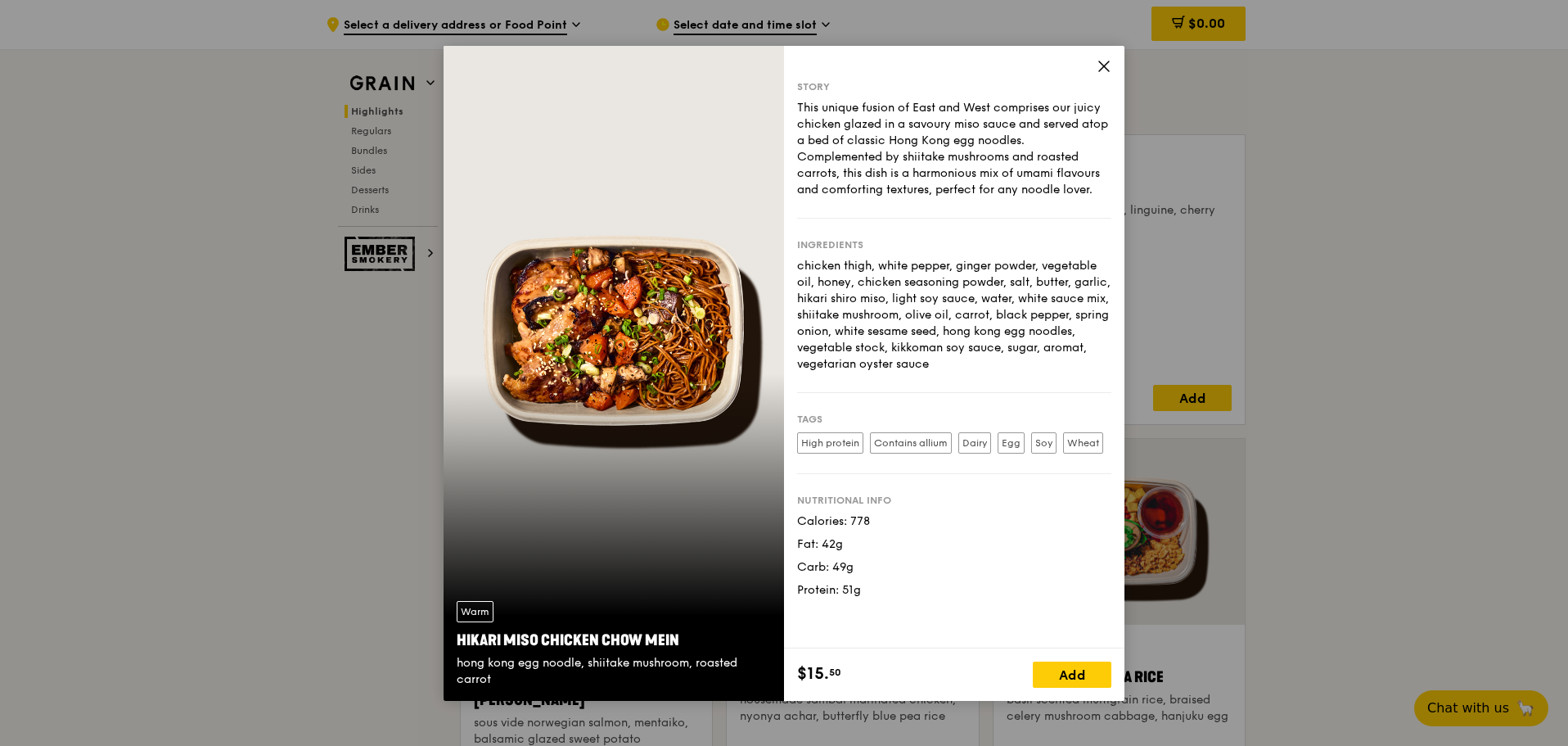
scroll to position [487, 0]
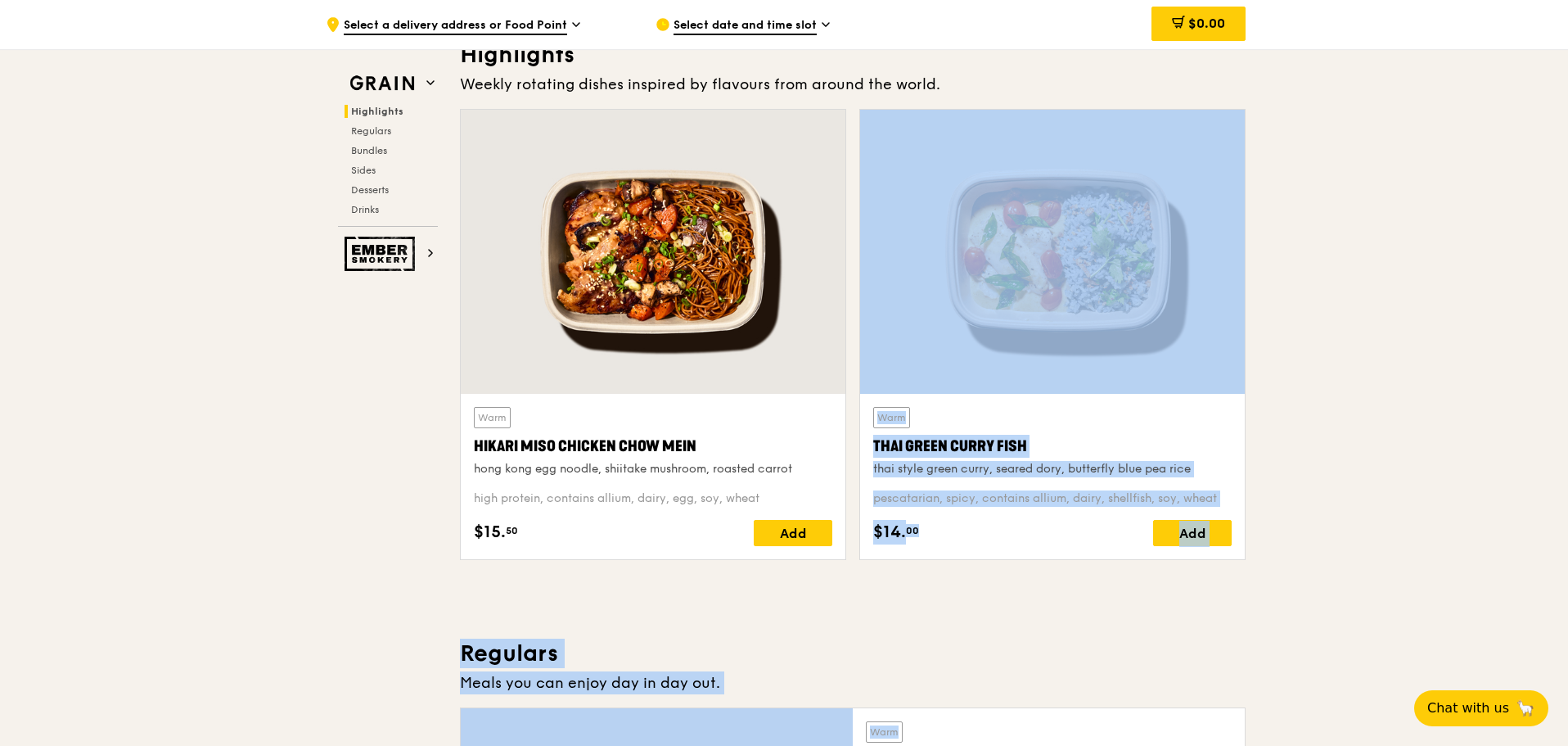
click at [1081, 424] on div "Warm Thai Green [PERSON_NAME] Fish thai style green [PERSON_NAME], seared dory,…" at bounding box center [1052, 442] width 359 height 70
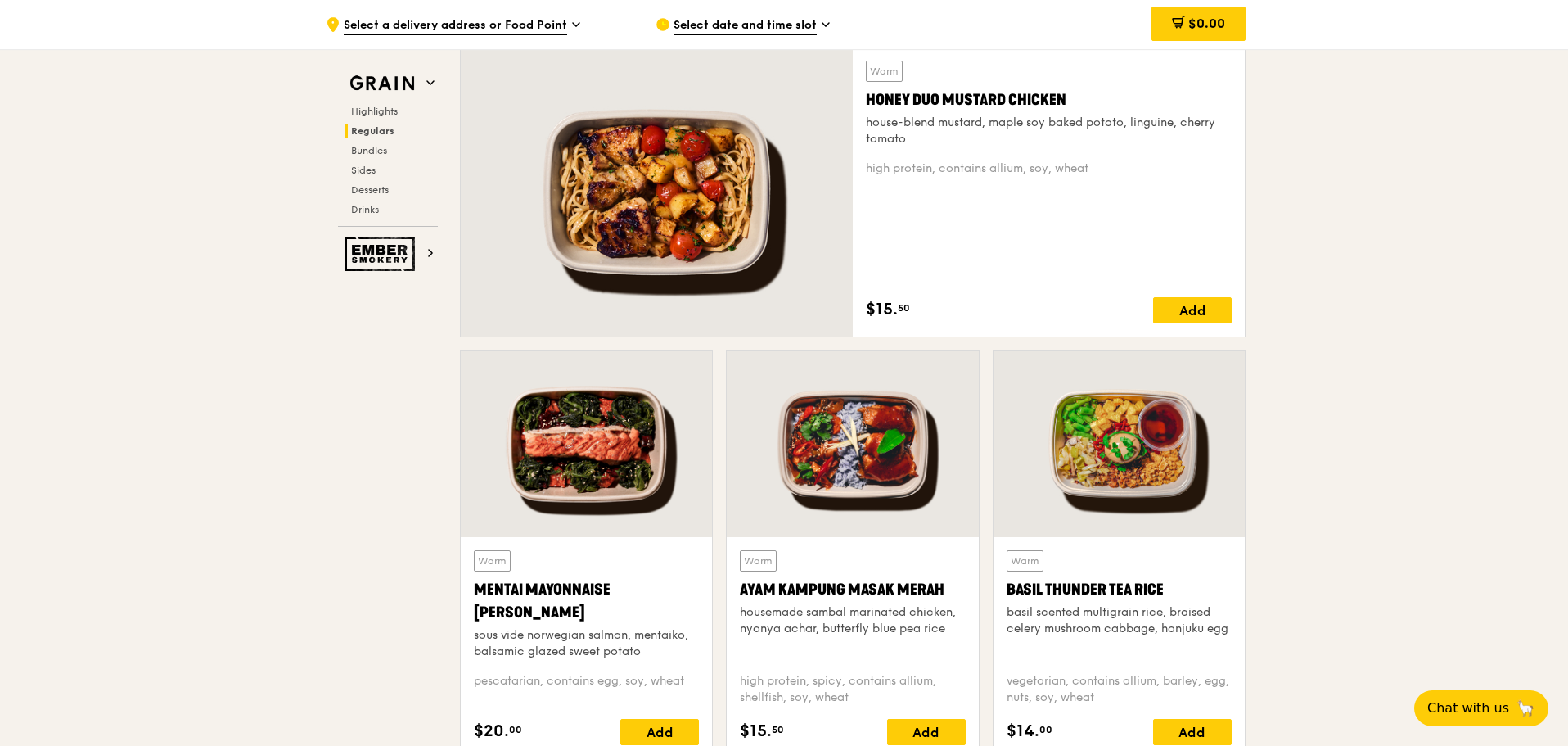
scroll to position [1142, 0]
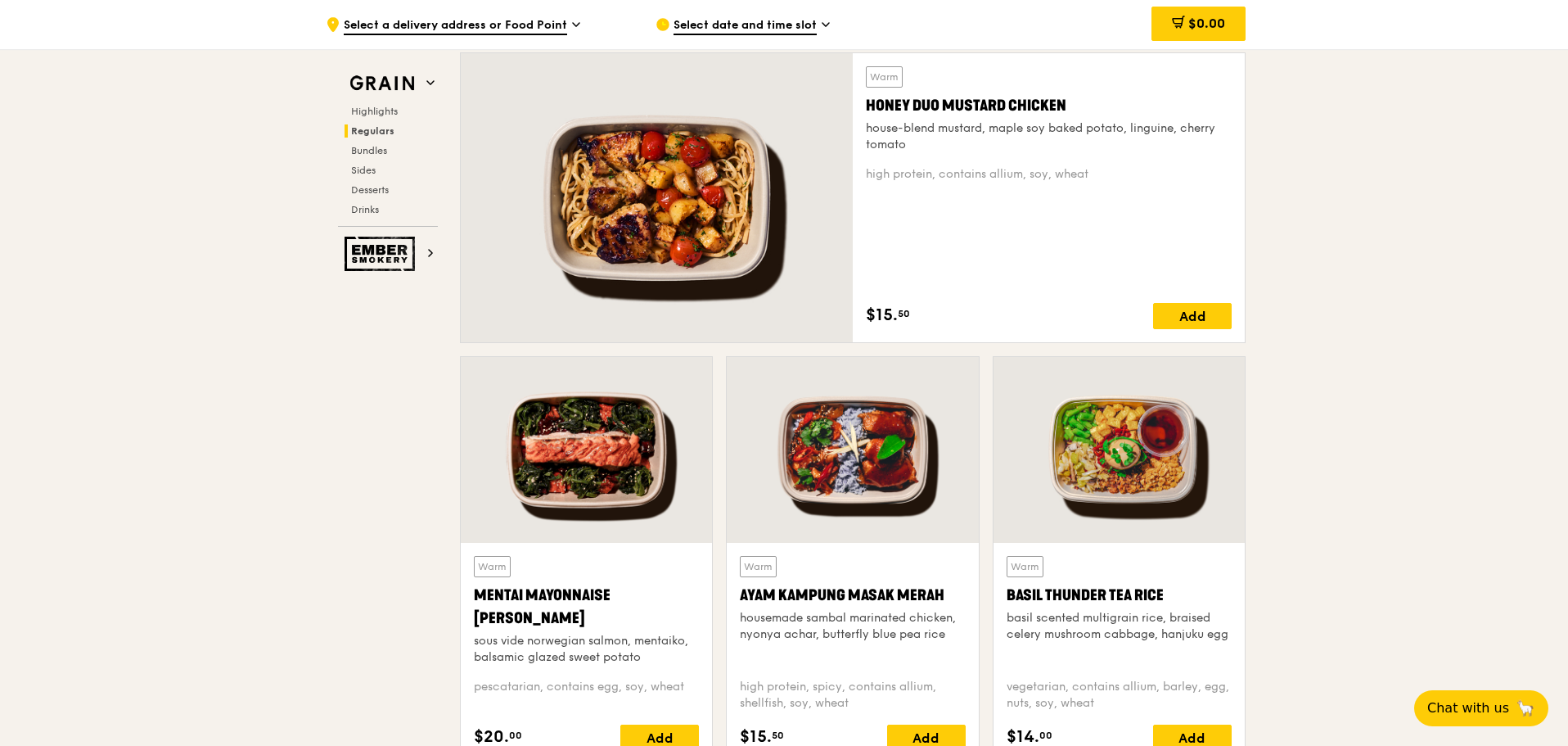
drag, startPoint x: 1065, startPoint y: 101, endPoint x: 879, endPoint y: 98, distance: 186.0
click at [879, 98] on div "Honey Duo Mustard Chicken" at bounding box center [1048, 106] width 366 height 22
